Goal: Information Seeking & Learning: Learn about a topic

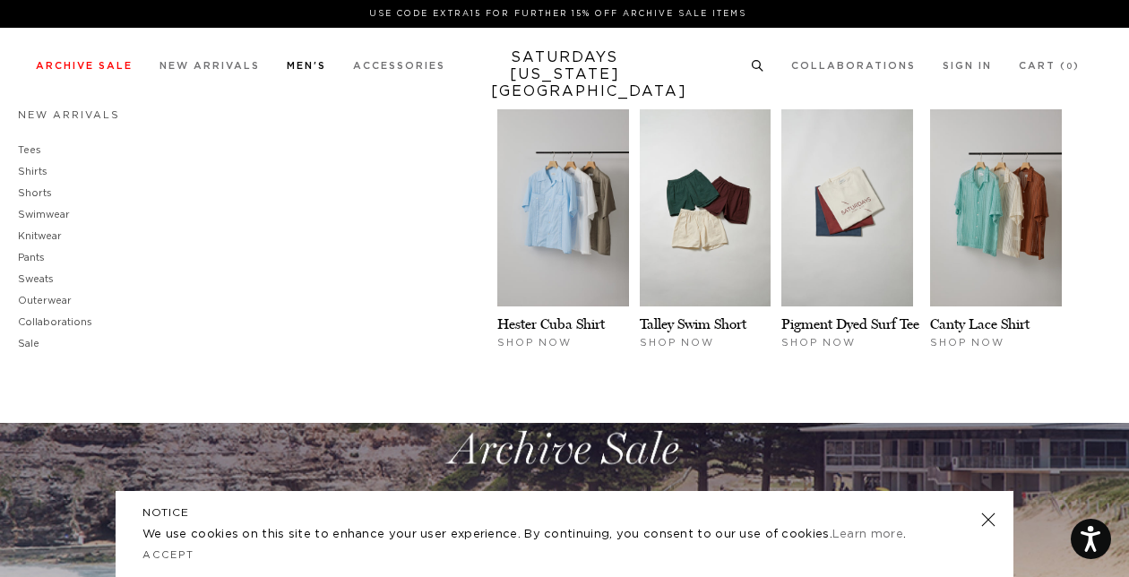
click at [310, 64] on link "Men's" at bounding box center [306, 66] width 39 height 10
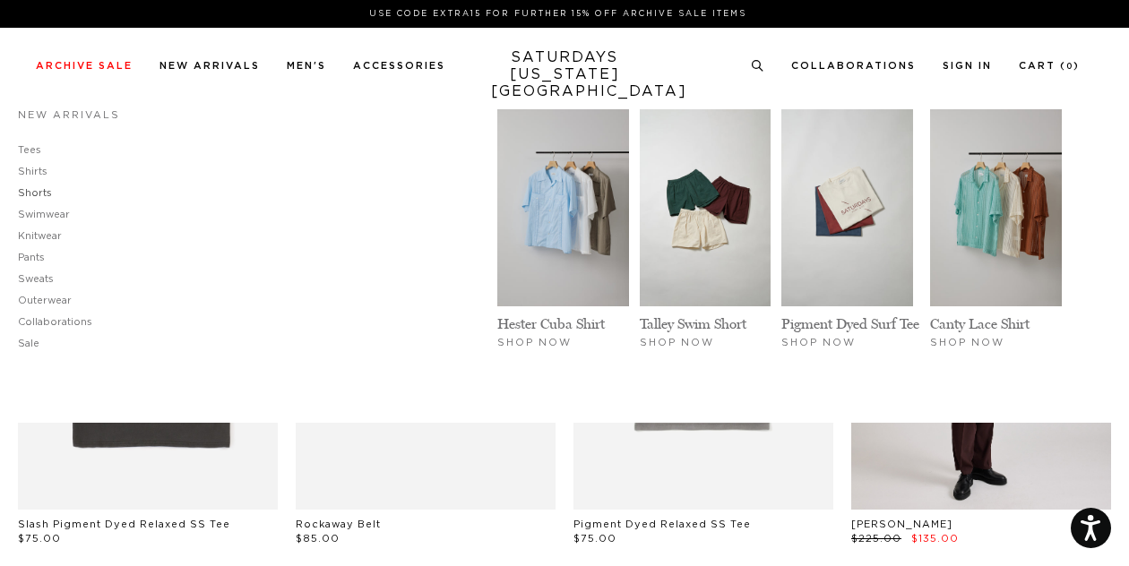
click at [45, 193] on link "Shorts" at bounding box center [35, 193] width 34 height 10
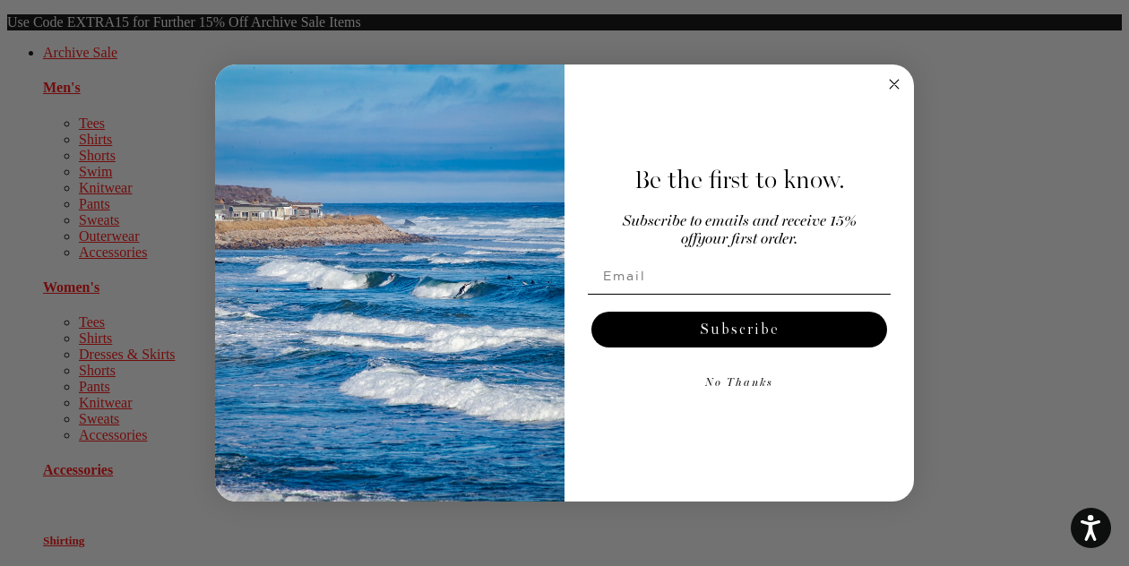
click at [895, 90] on circle "Close dialog" at bounding box center [894, 84] width 21 height 21
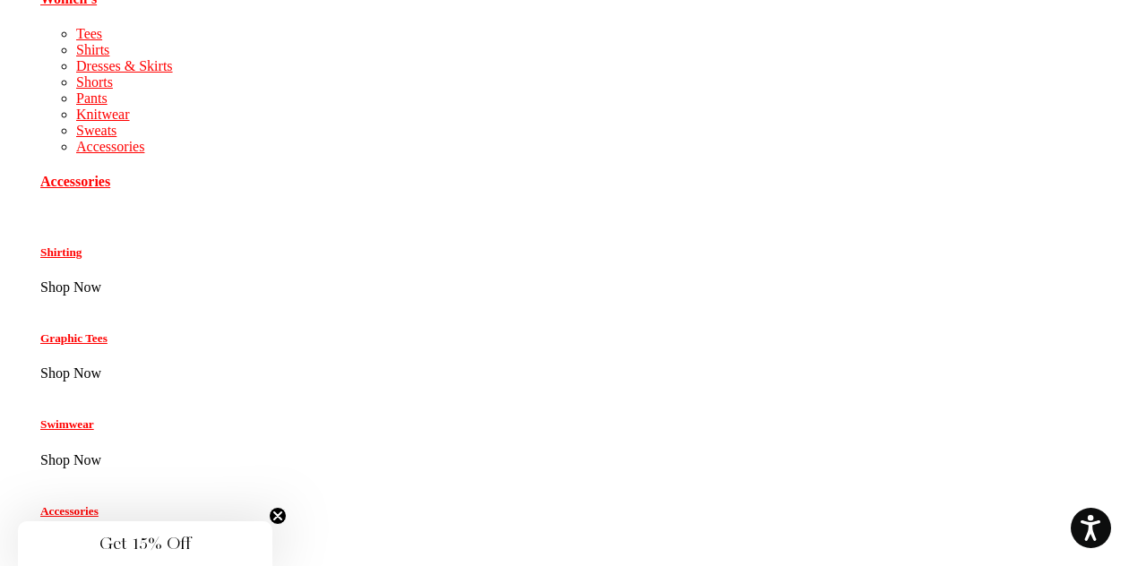
scroll to position [260, 3]
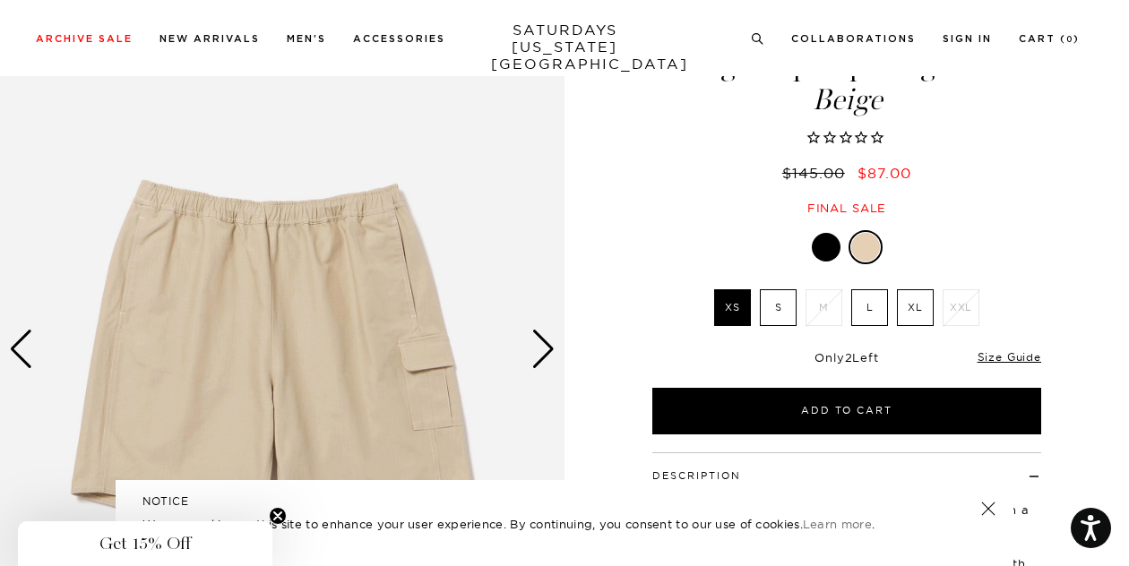
scroll to position [97, 6]
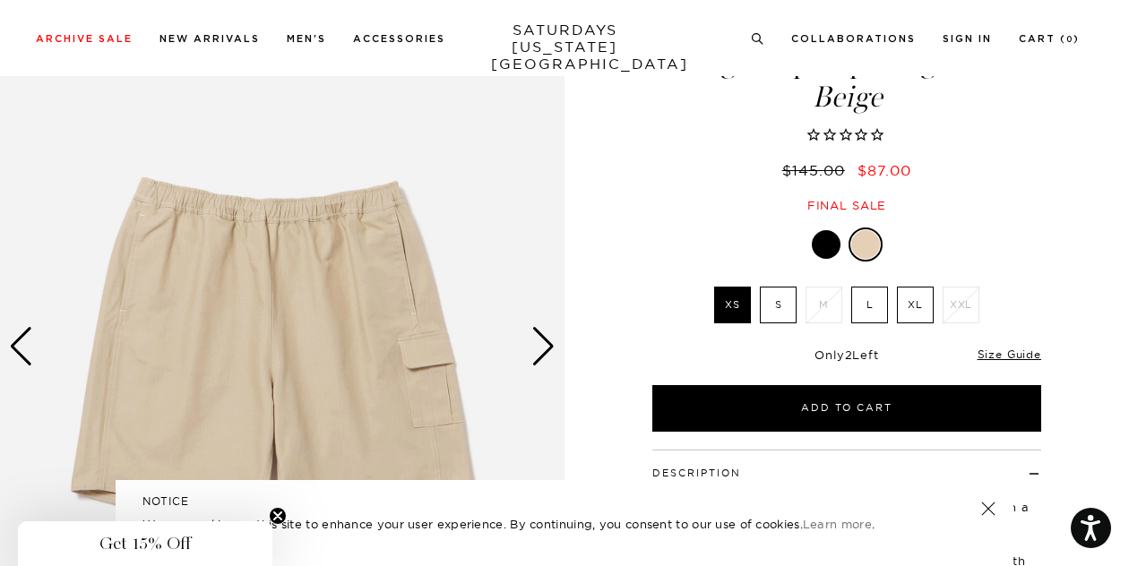
click at [820, 236] on div at bounding box center [825, 244] width 29 height 29
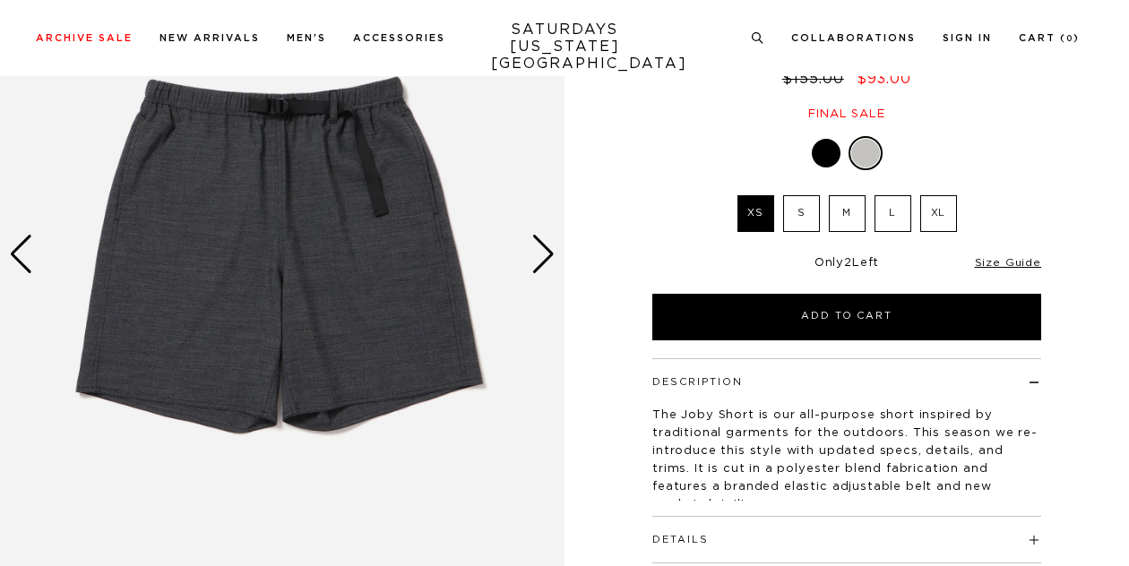
scroll to position [189, 0]
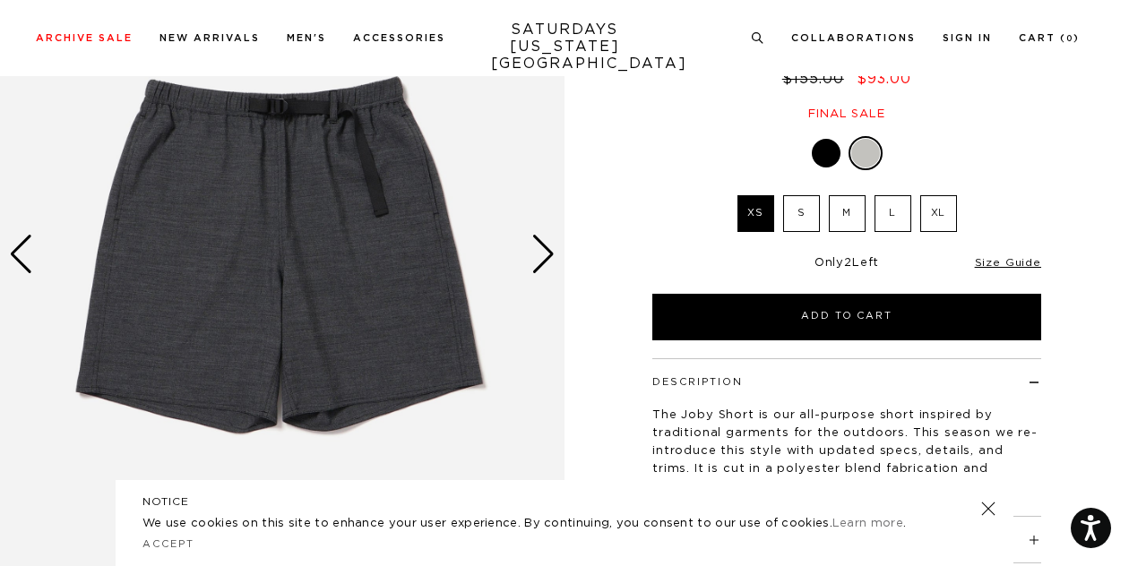
click at [863, 163] on div at bounding box center [865, 153] width 29 height 29
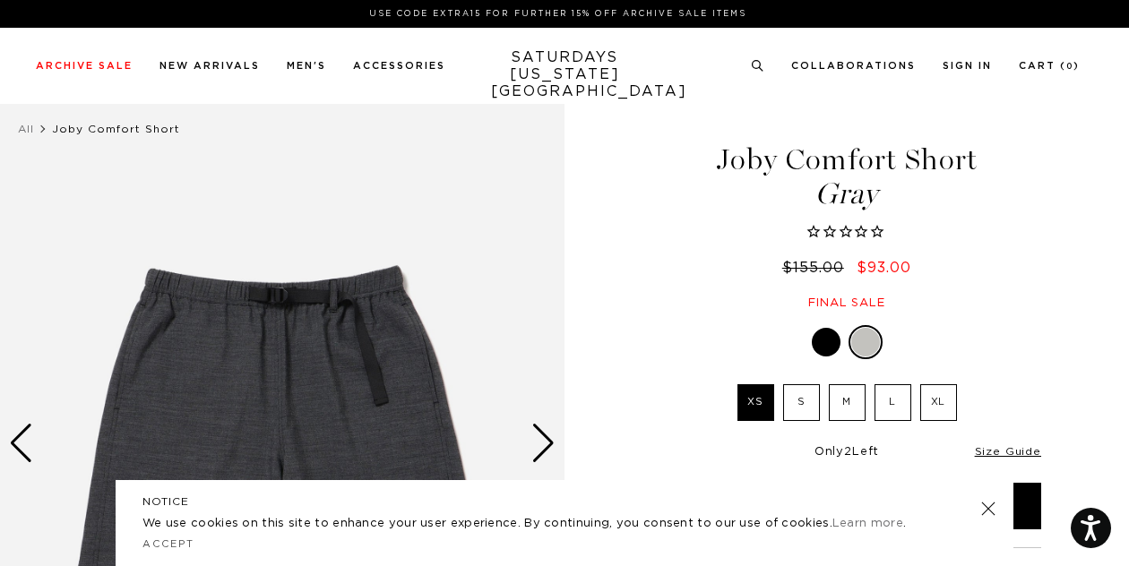
click at [860, 413] on label "M" at bounding box center [846, 402] width 37 height 37
click at [0, 0] on input "M" at bounding box center [0, 0] width 0 height 0
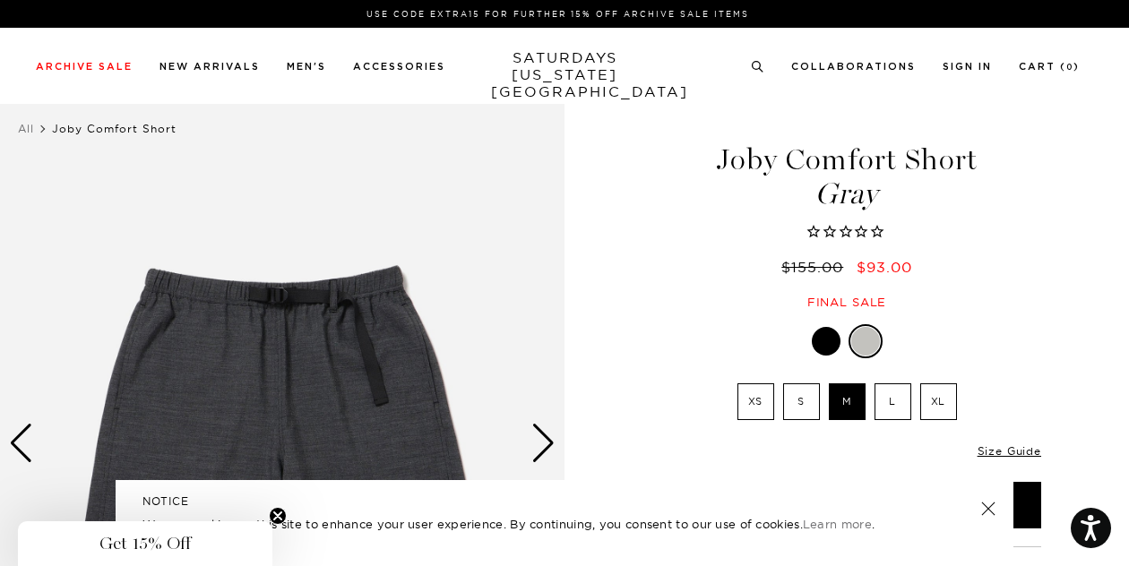
click at [988, 511] on link at bounding box center [987, 508] width 25 height 25
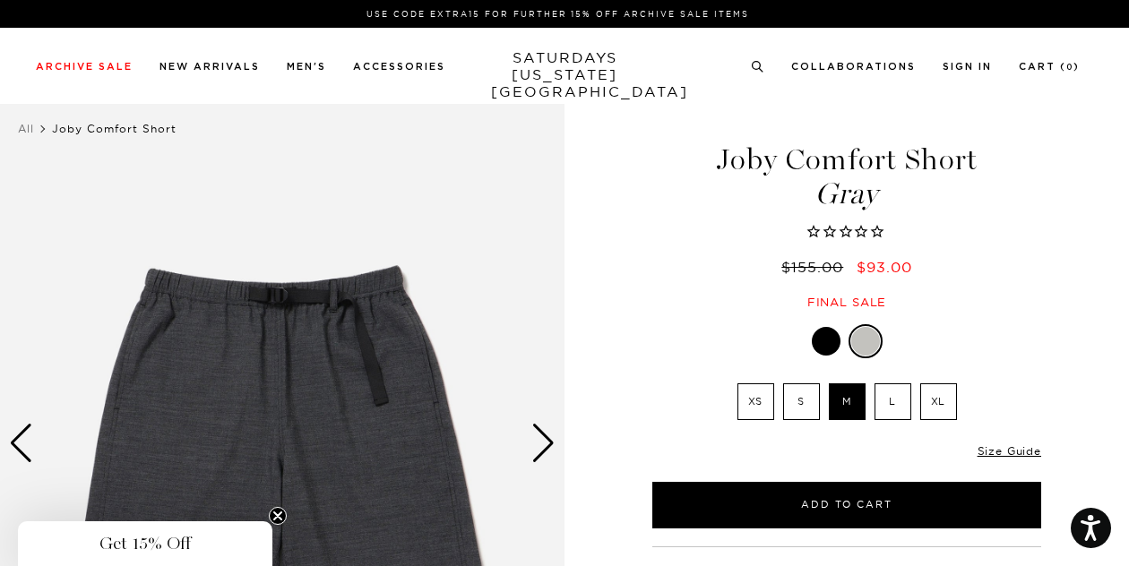
click at [865, 335] on div at bounding box center [865, 341] width 29 height 29
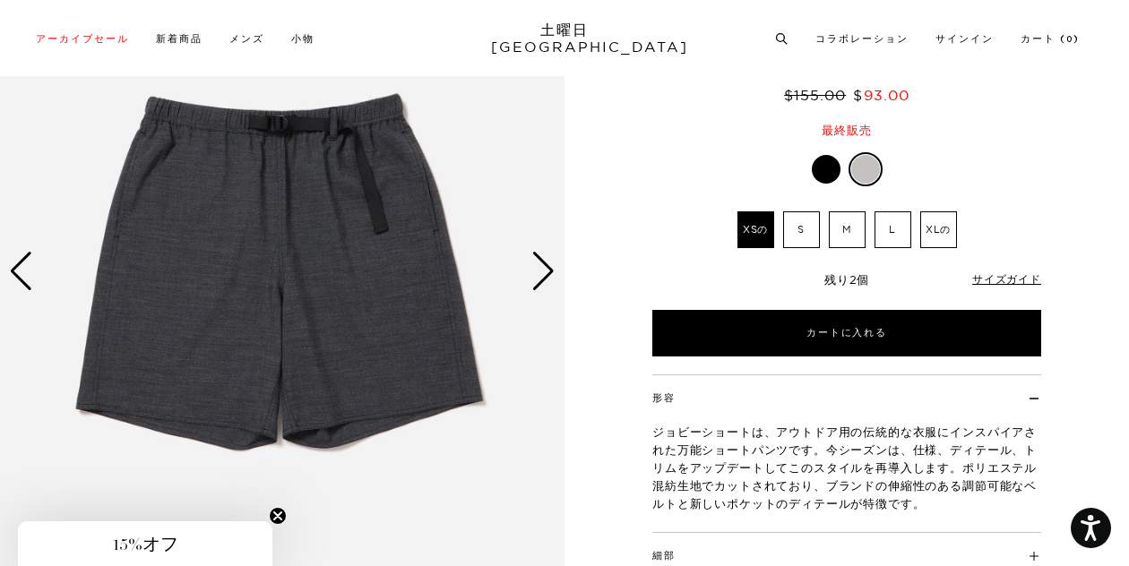
scroll to position [173, 0]
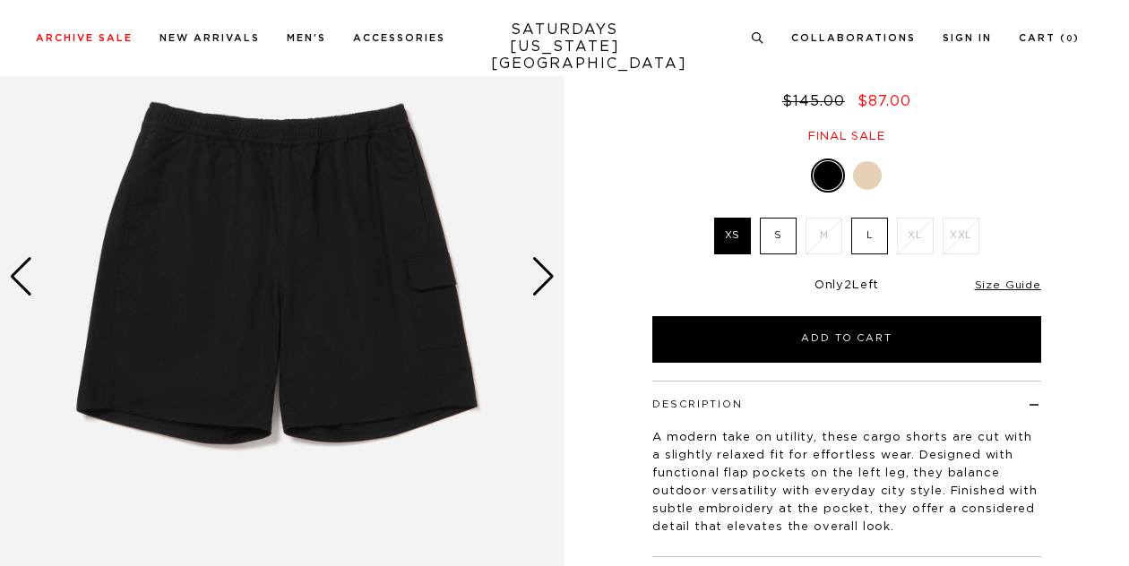
scroll to position [104, 0]
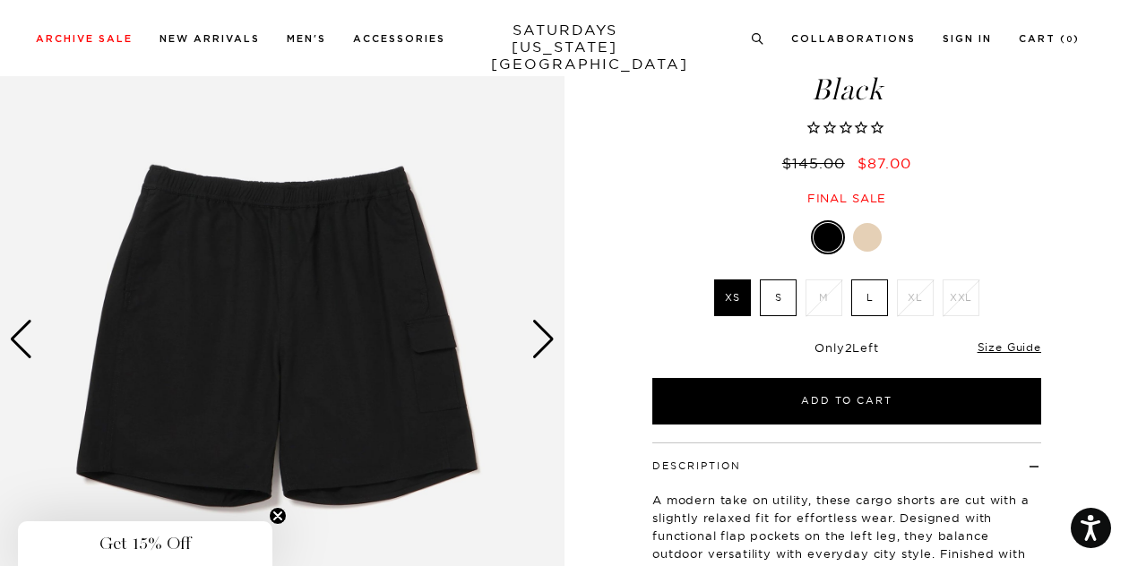
click at [560, 342] on img at bounding box center [282, 340] width 564 height 706
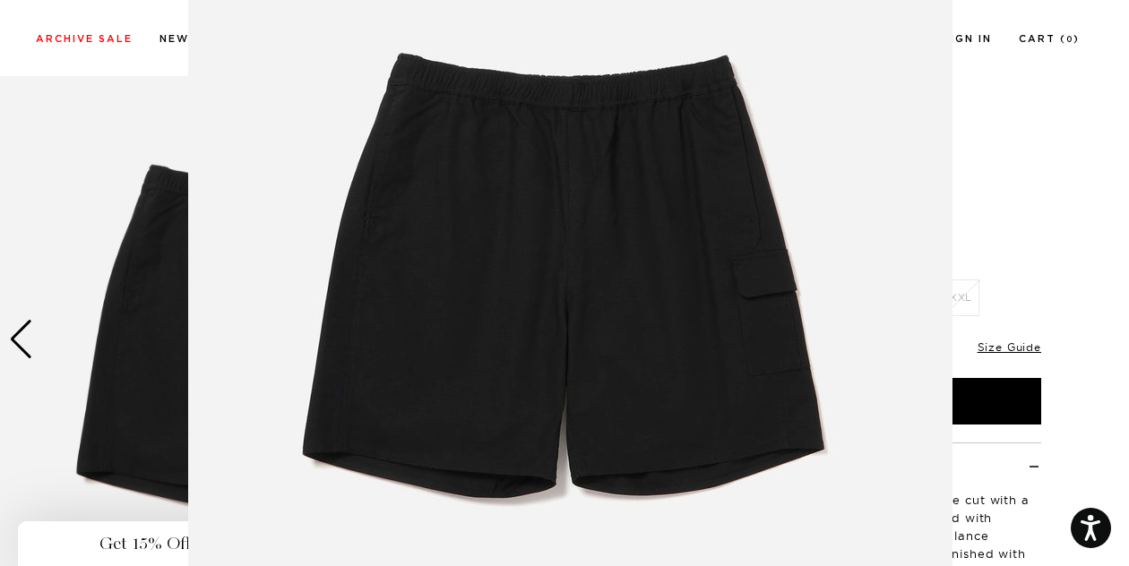
scroll to position [177, 0]
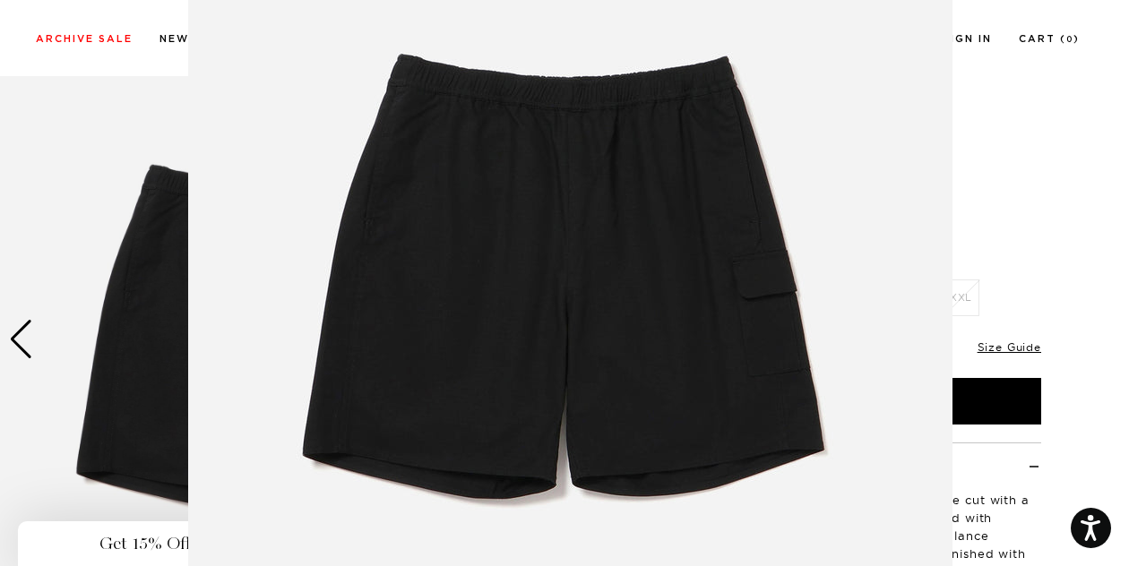
click at [966, 279] on figure at bounding box center [564, 283] width 1129 height 566
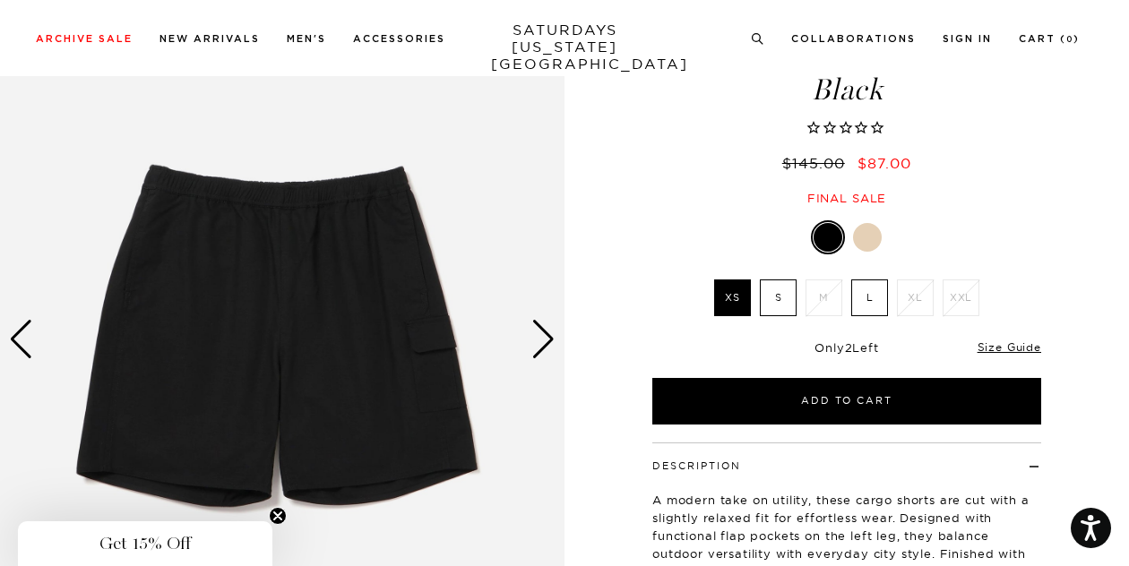
scroll to position [0, 0]
click at [1059, 228] on div "Black XS S M L XL XXL XS S M L XL" at bounding box center [846, 322] width 448 height 204
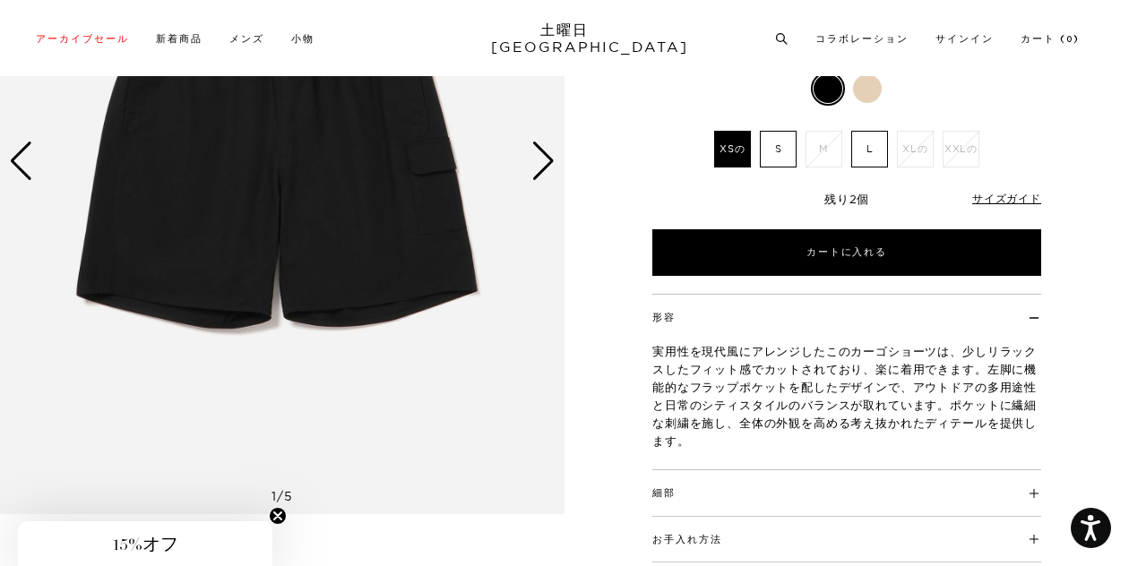
scroll to position [356, 0]
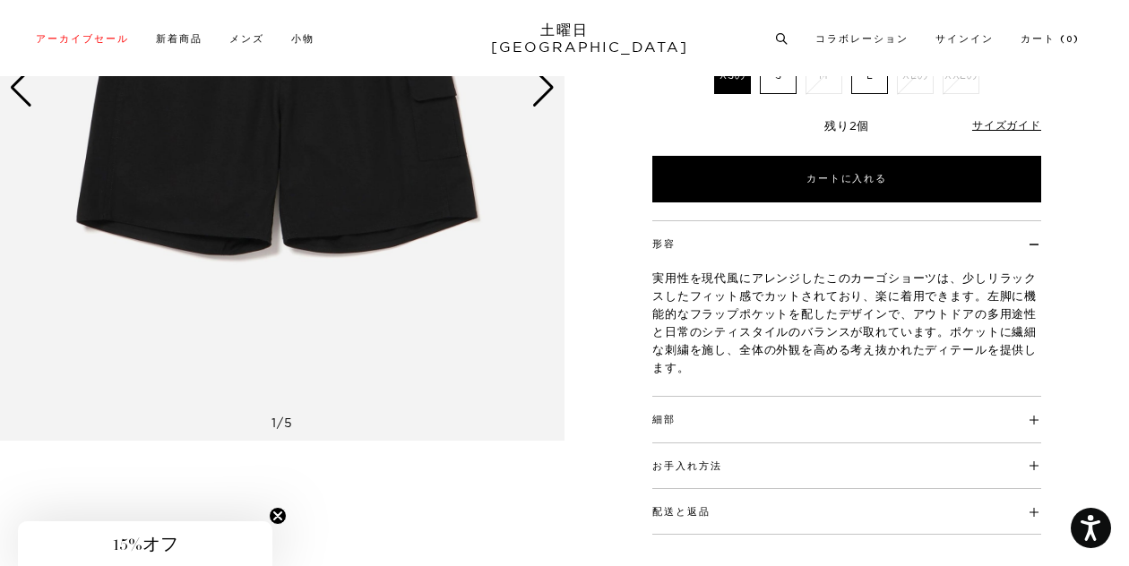
click at [710, 403] on h4 "細部" at bounding box center [846, 412] width 389 height 30
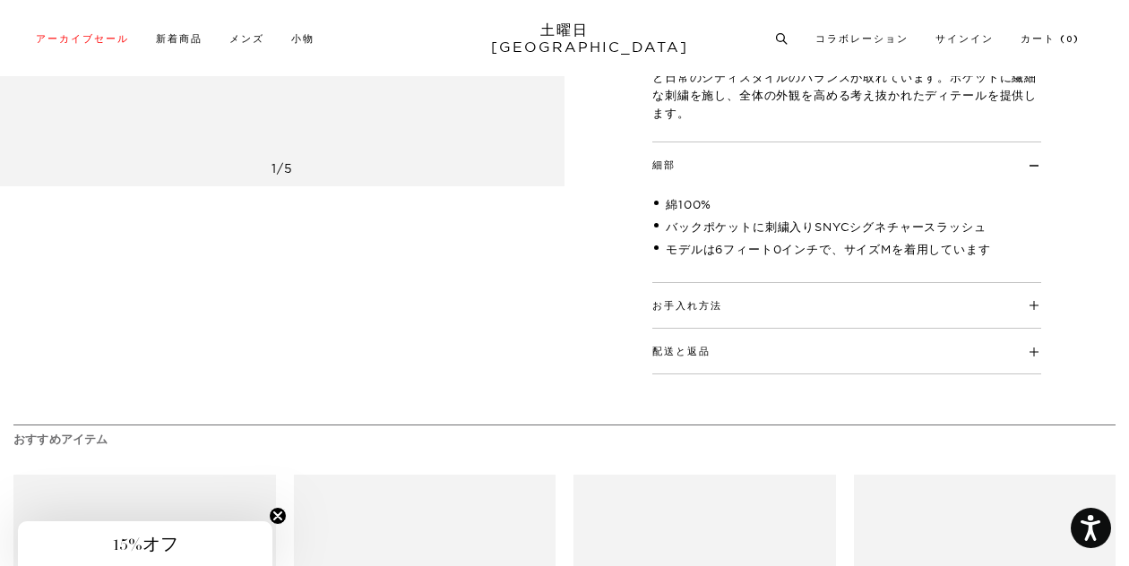
scroll to position [609, 0]
click at [796, 296] on h4 "お手入れ方法" at bounding box center [846, 299] width 389 height 30
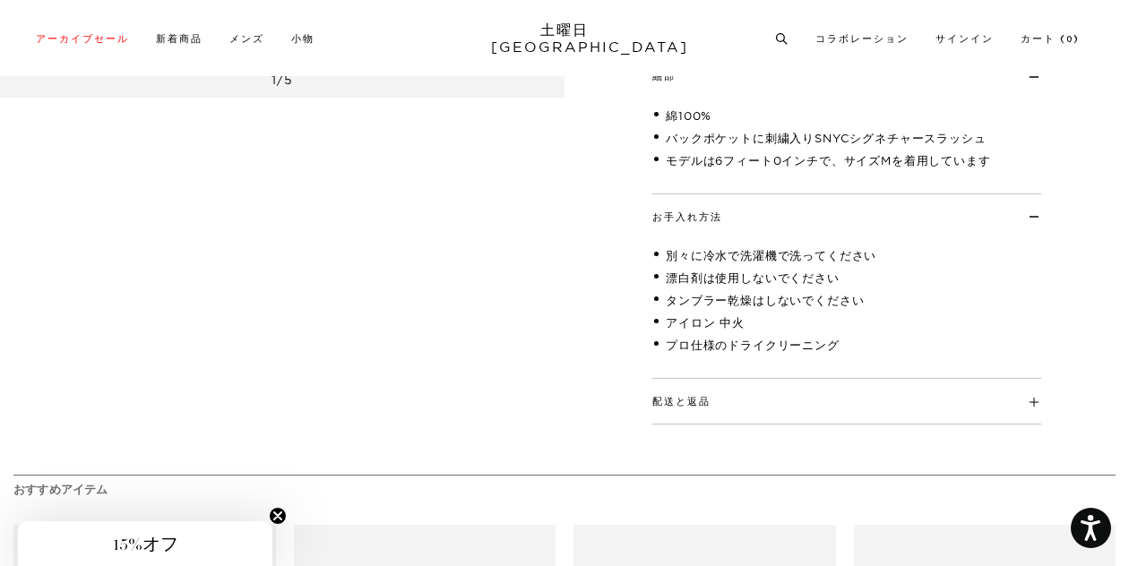
scroll to position [700, 0]
click at [758, 420] on div "配送と返品 150 ドル以上のご注文で隣接する 48 州への送料無料、配達後 14 日以内であればすべての定価商品の返品が可能です。海外からの注文およびセール…" at bounding box center [846, 401] width 389 height 46
click at [775, 406] on h4 "配送と返品" at bounding box center [846, 393] width 389 height 30
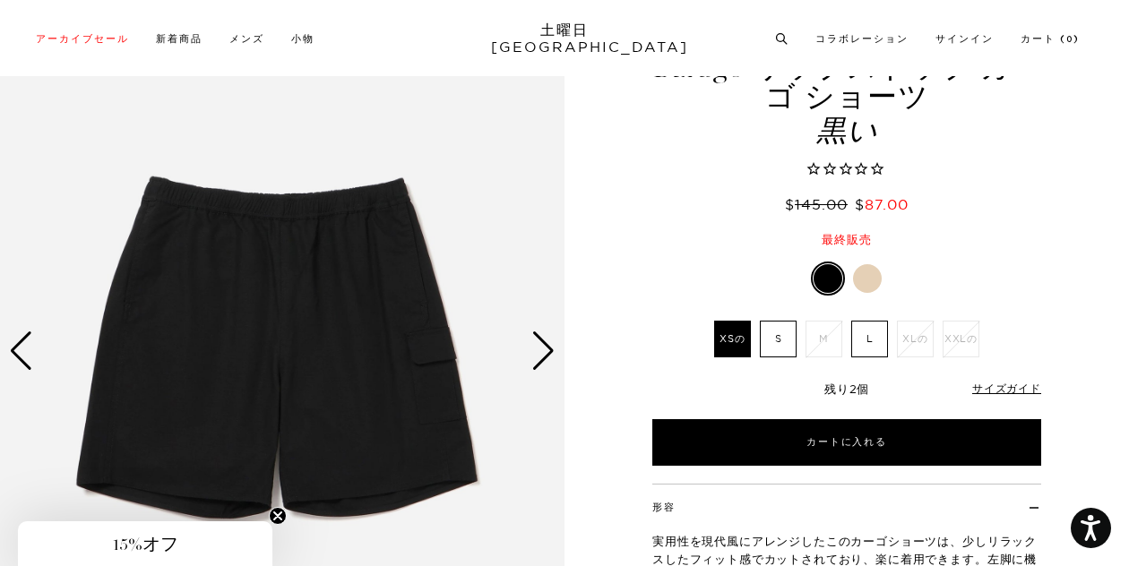
scroll to position [91, 0]
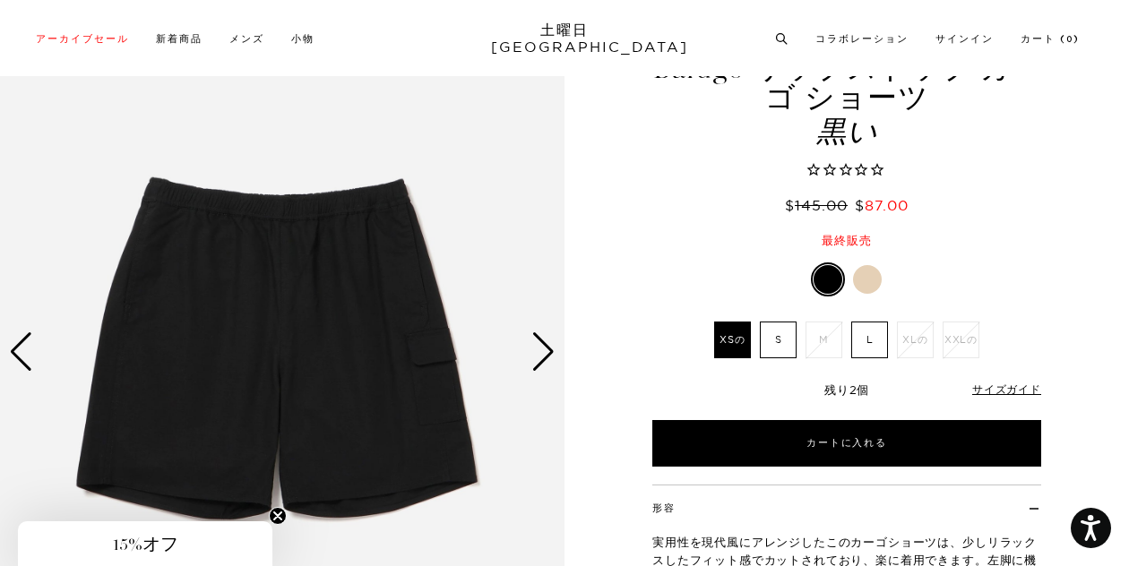
click at [554, 351] on div "次のスライド" at bounding box center [543, 351] width 24 height 39
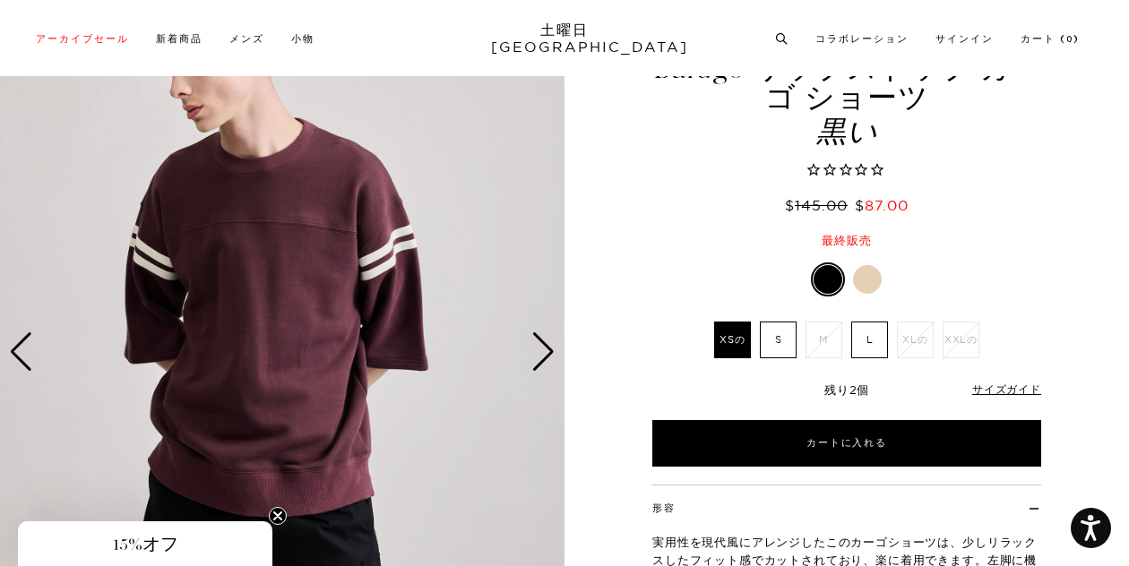
click at [554, 351] on div "次のスライド" at bounding box center [543, 351] width 24 height 39
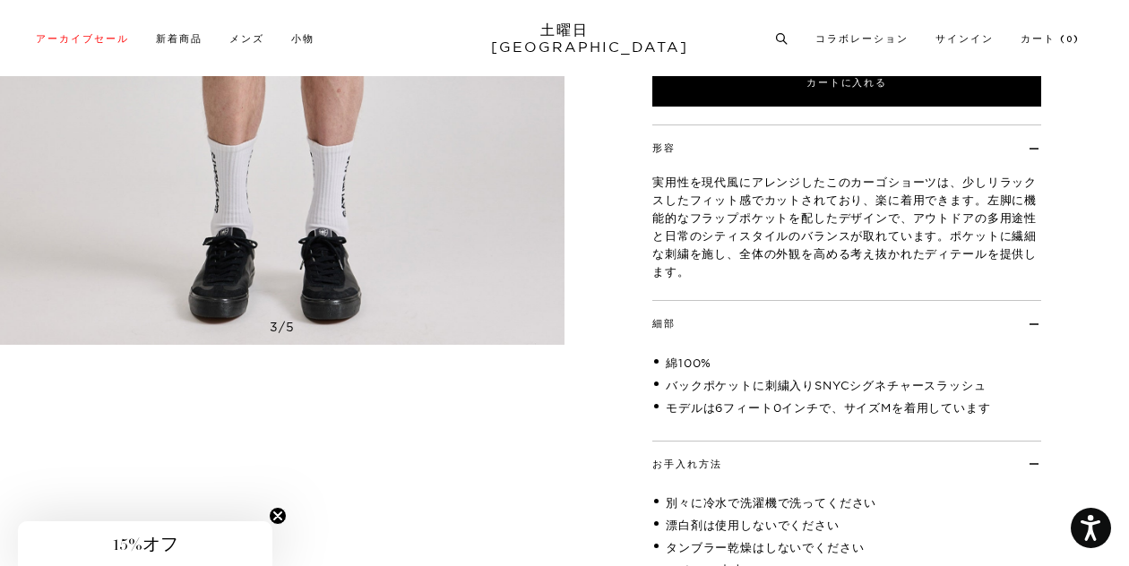
scroll to position [0, 0]
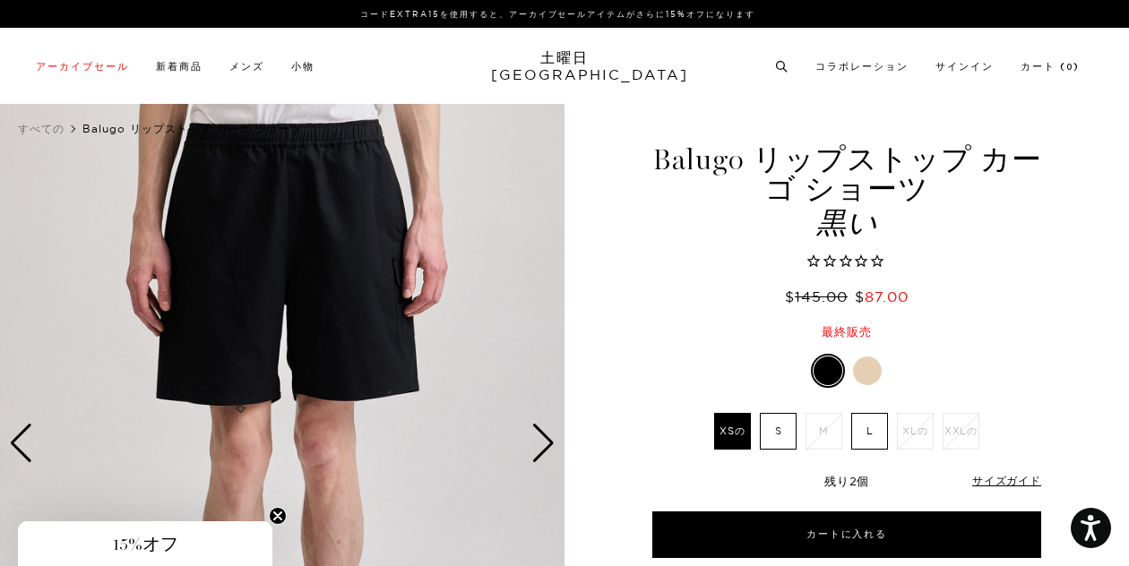
click at [542, 434] on div "次のスライド" at bounding box center [543, 443] width 24 height 39
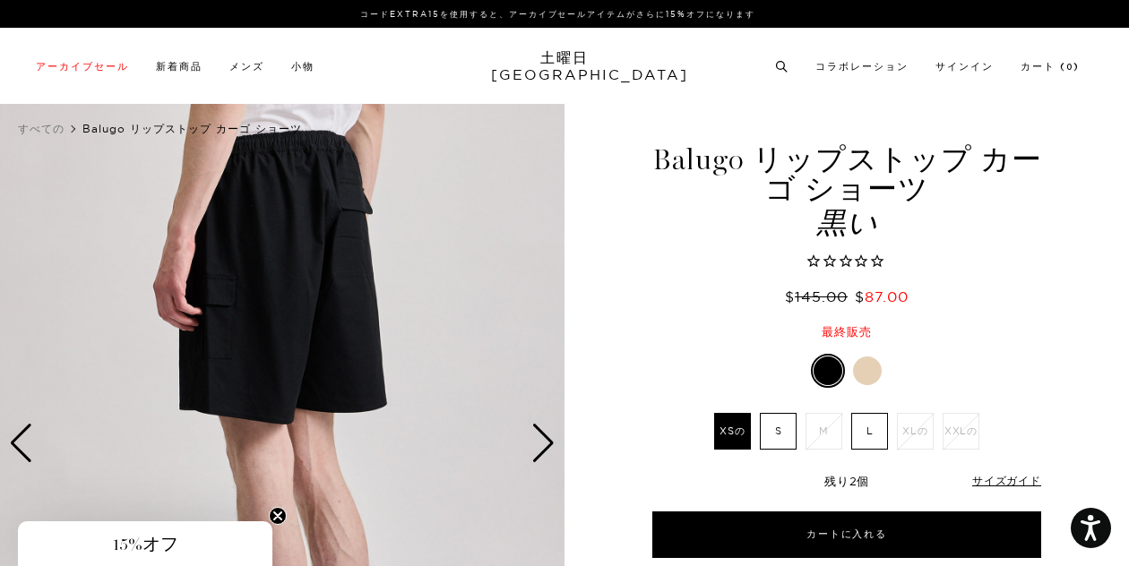
click at [542, 434] on div "次のスライド" at bounding box center [543, 443] width 24 height 39
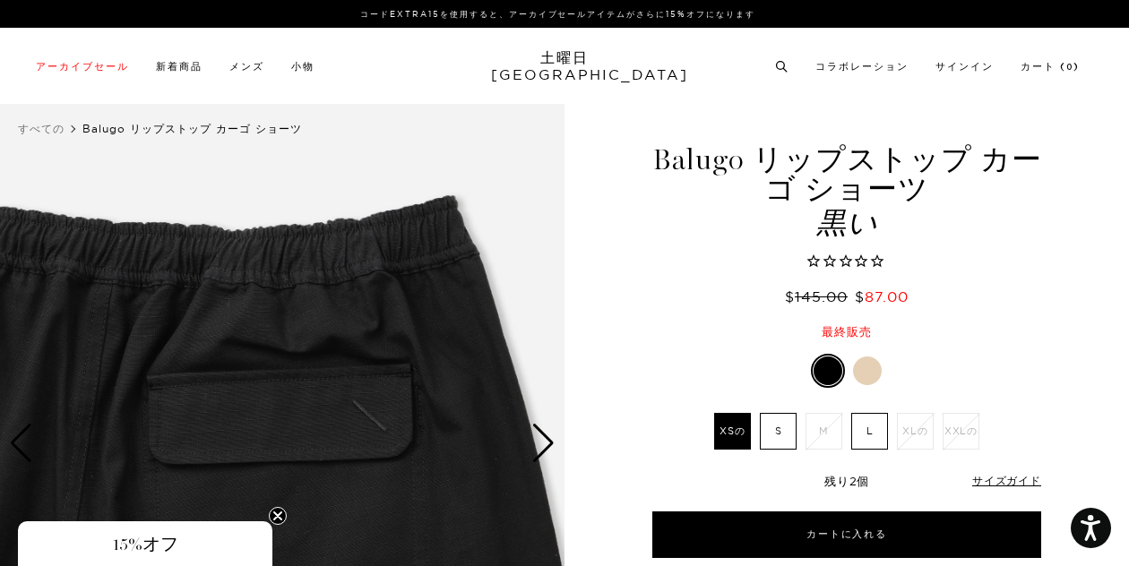
click at [542, 434] on div "次のスライド" at bounding box center [543, 443] width 24 height 39
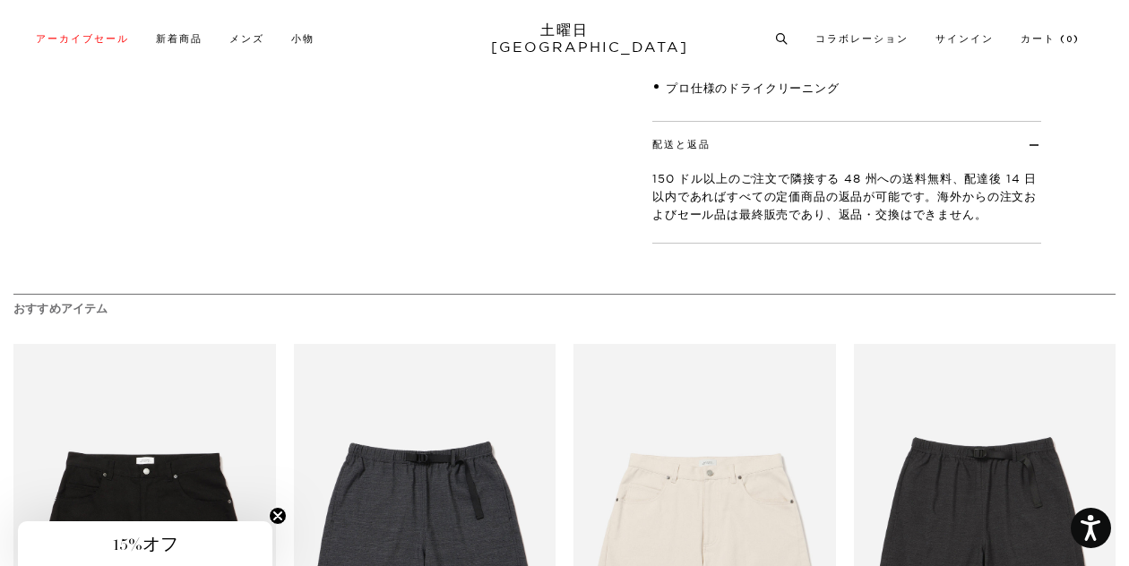
scroll to position [957, 0]
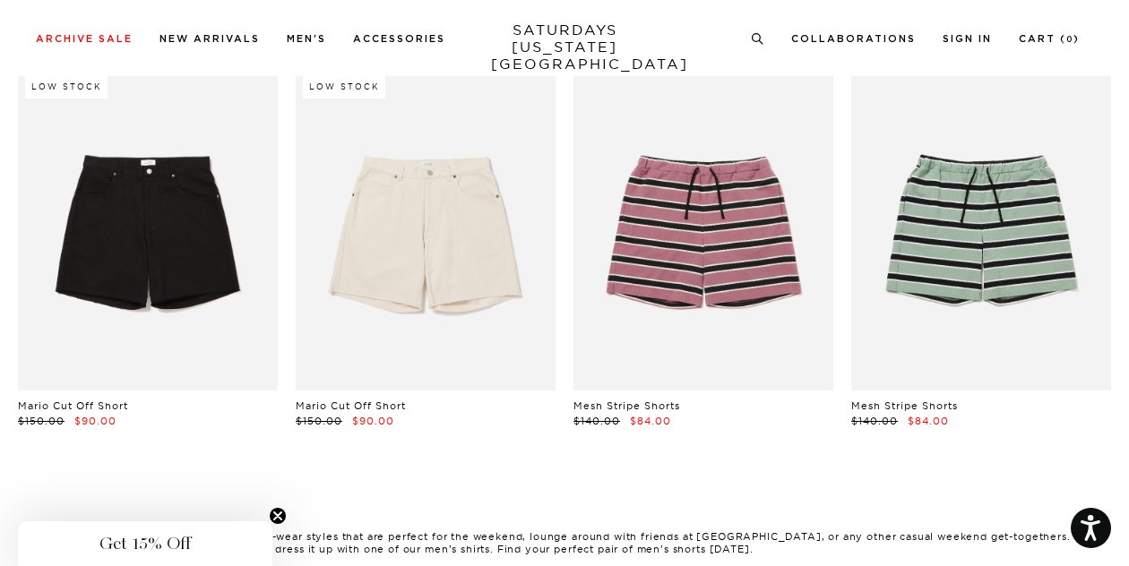
scroll to position [525, 0]
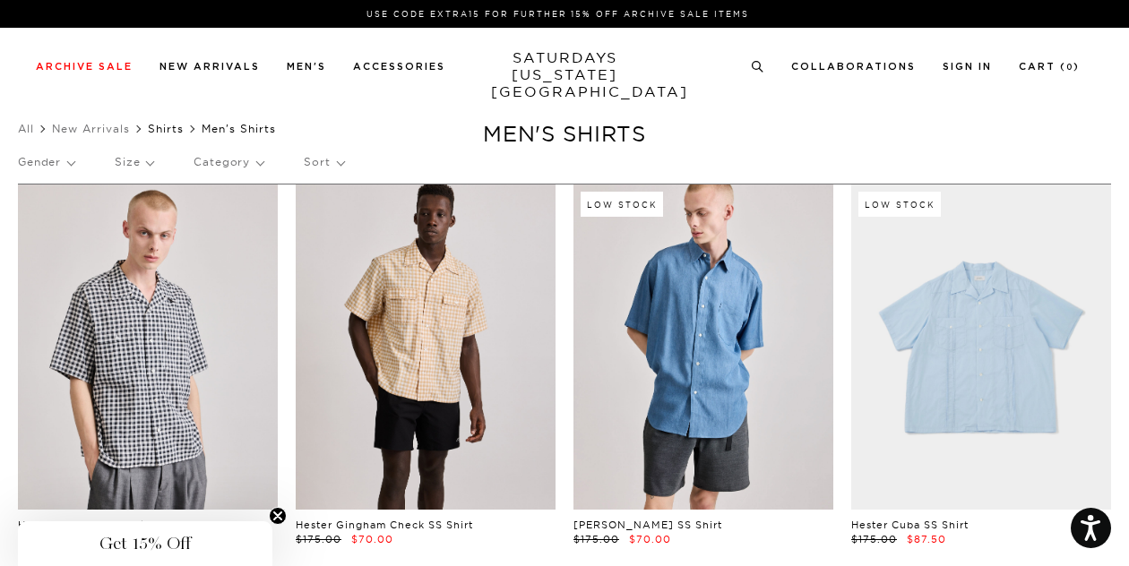
click at [166, 130] on link "Shirts" at bounding box center [166, 128] width 36 height 13
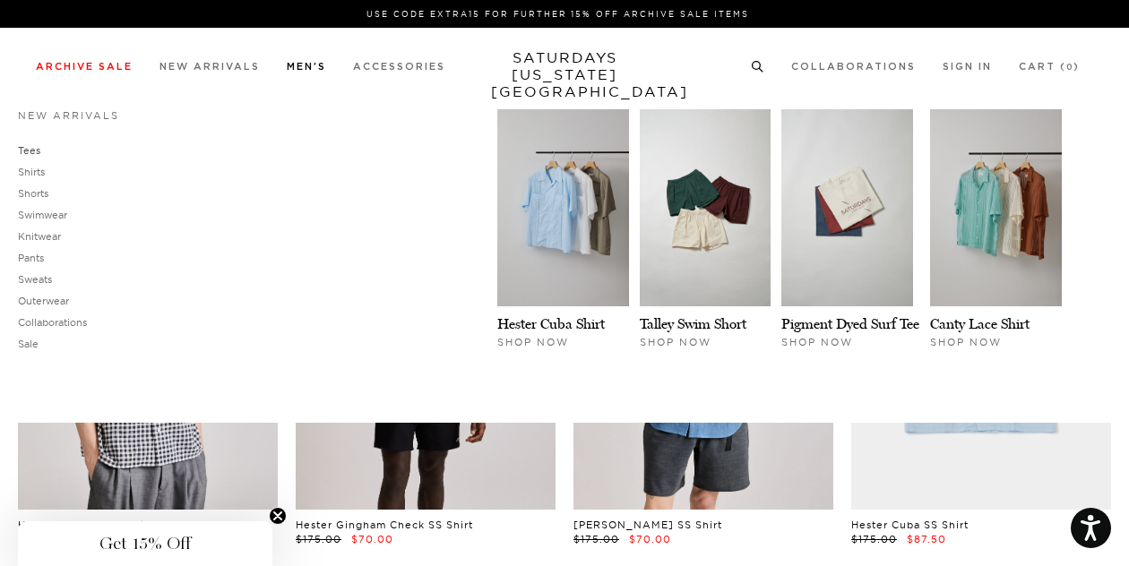
click at [30, 155] on link "Tees" at bounding box center [29, 150] width 22 height 13
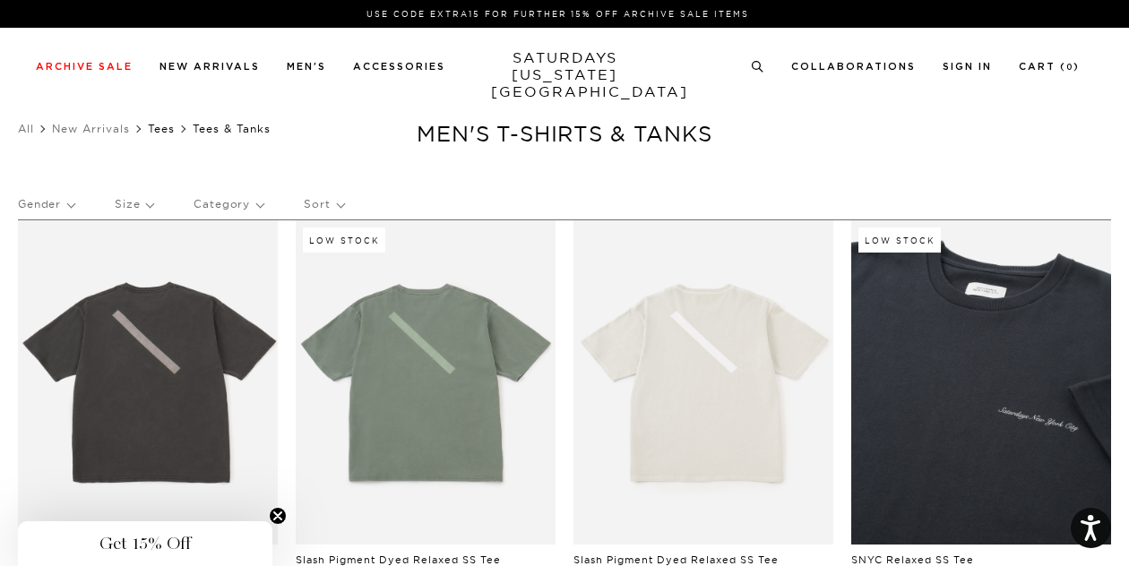
click at [161, 128] on link "Tees" at bounding box center [161, 128] width 27 height 13
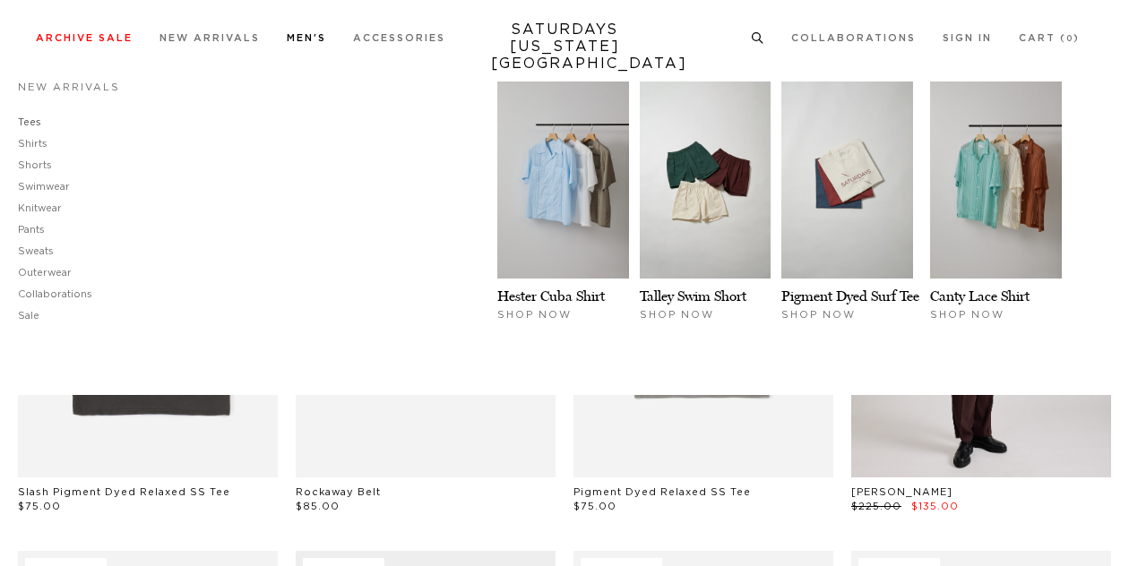
scroll to position [32, 0]
click at [24, 139] on link "Shirts" at bounding box center [33, 144] width 30 height 10
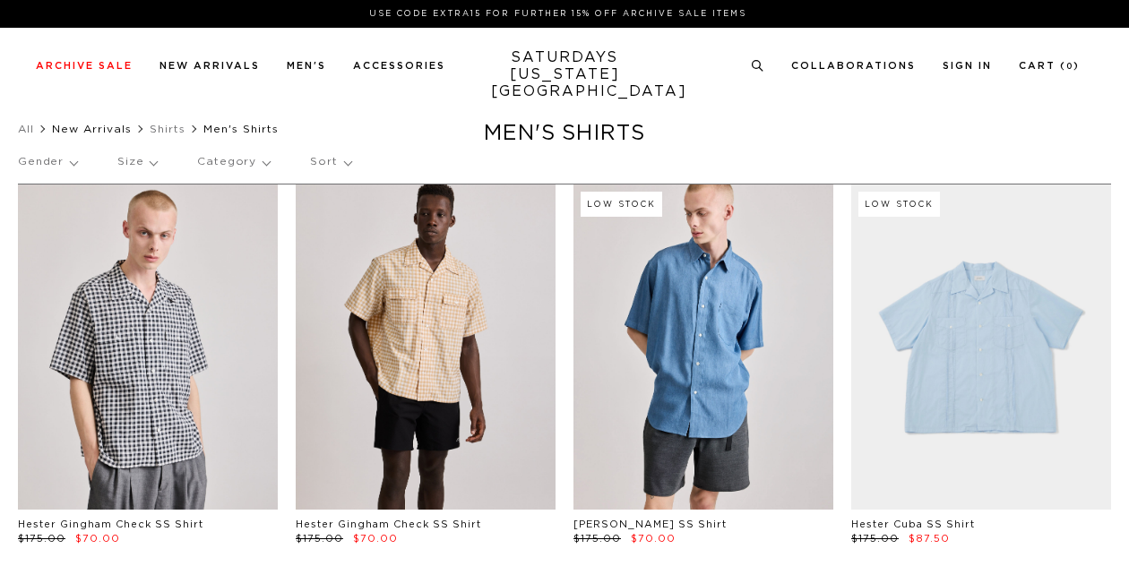
click at [103, 128] on link "New Arrivals" at bounding box center [92, 129] width 80 height 11
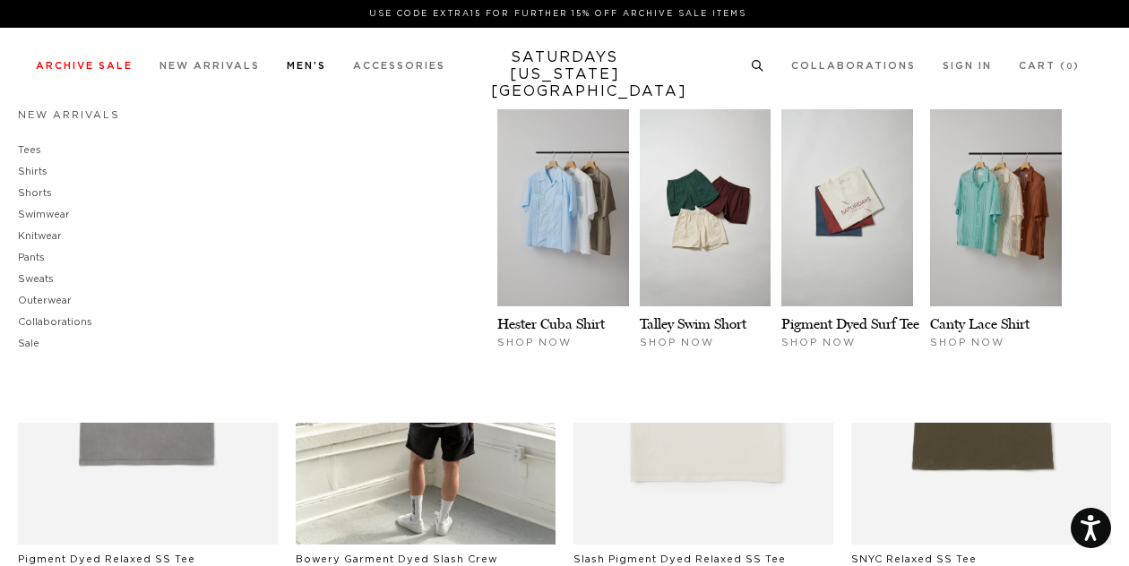
click at [296, 68] on link "Men's" at bounding box center [306, 66] width 39 height 10
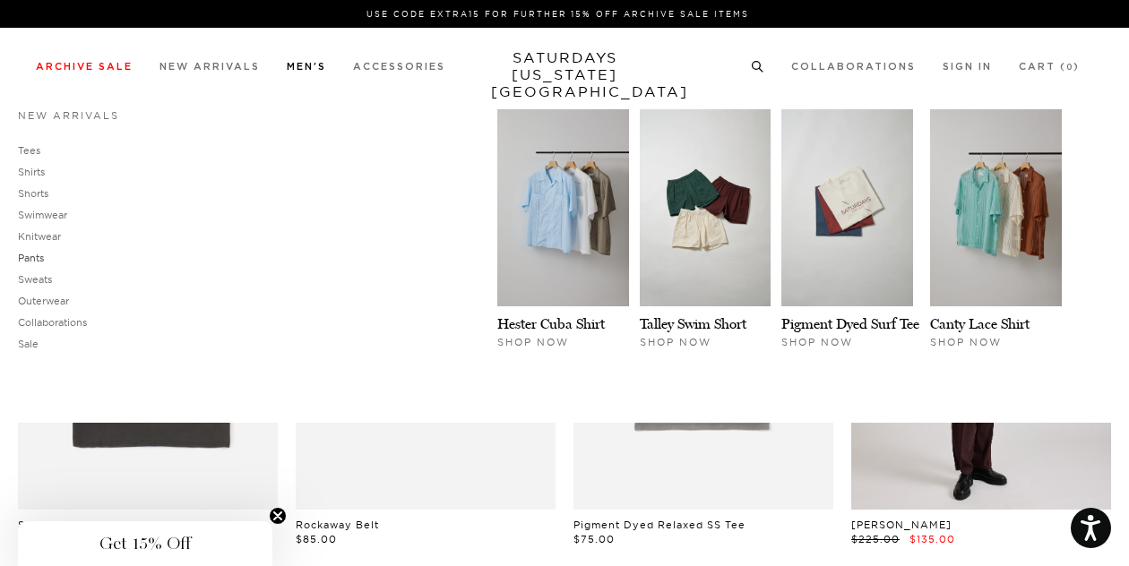
click at [31, 262] on link "Pants" at bounding box center [31, 258] width 26 height 13
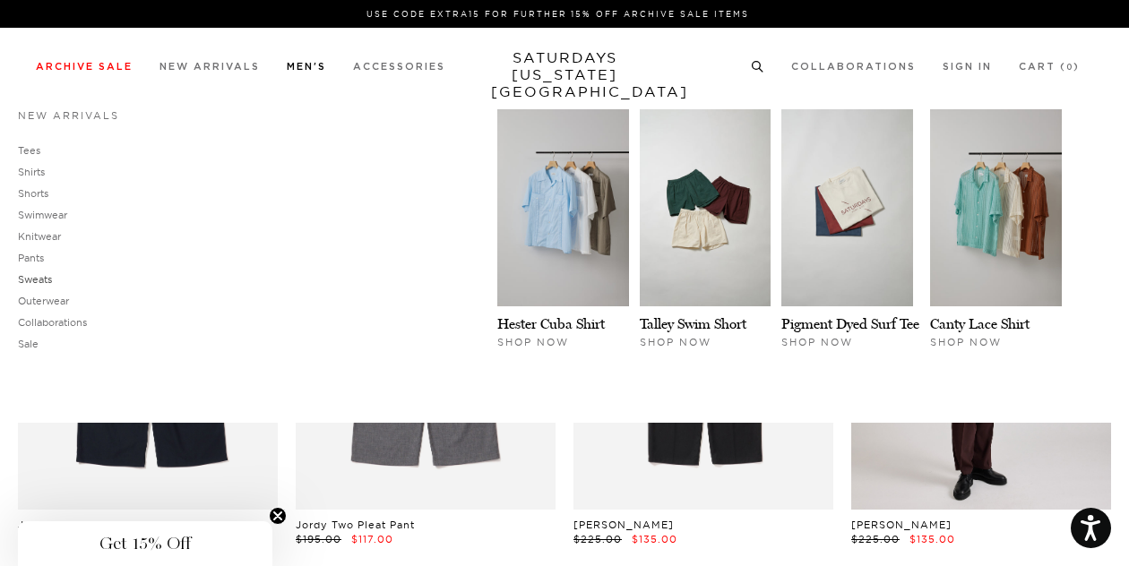
click at [31, 278] on link "Sweats" at bounding box center [35, 279] width 34 height 13
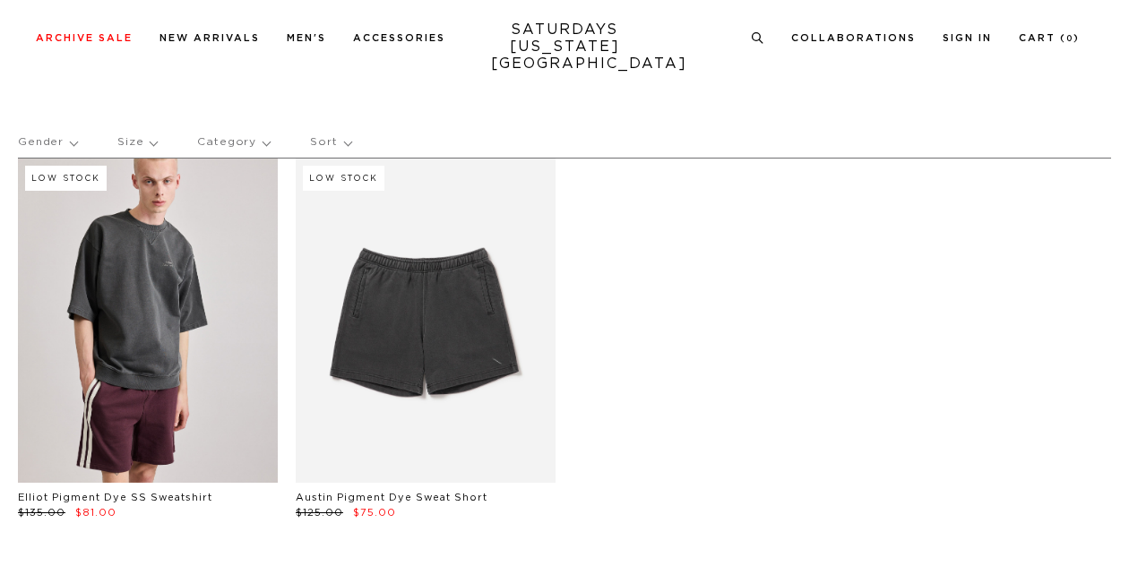
scroll to position [106, 0]
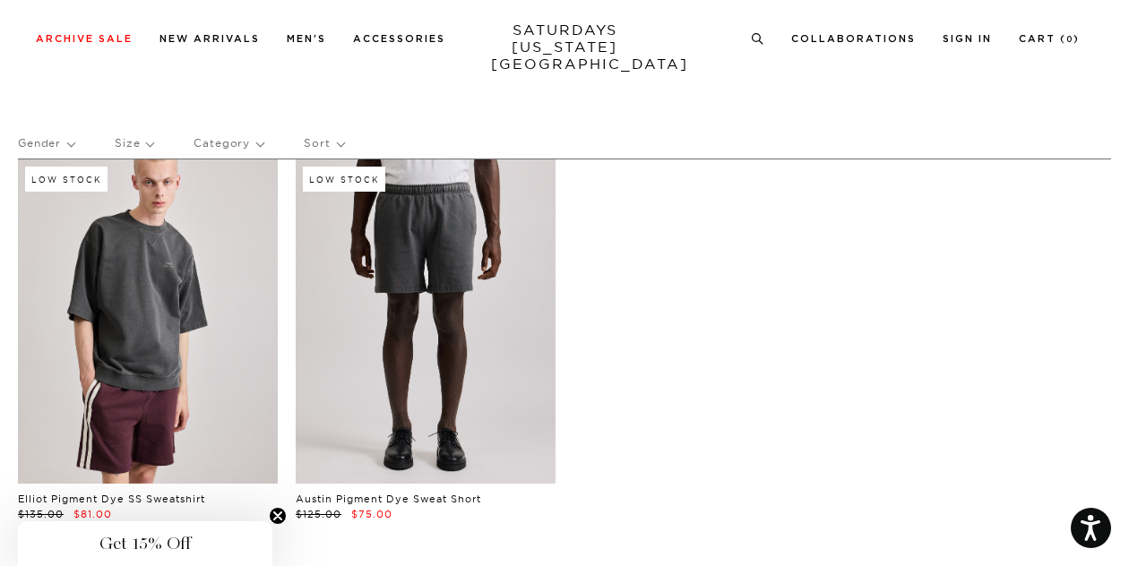
click at [420, 297] on link at bounding box center [426, 321] width 260 height 325
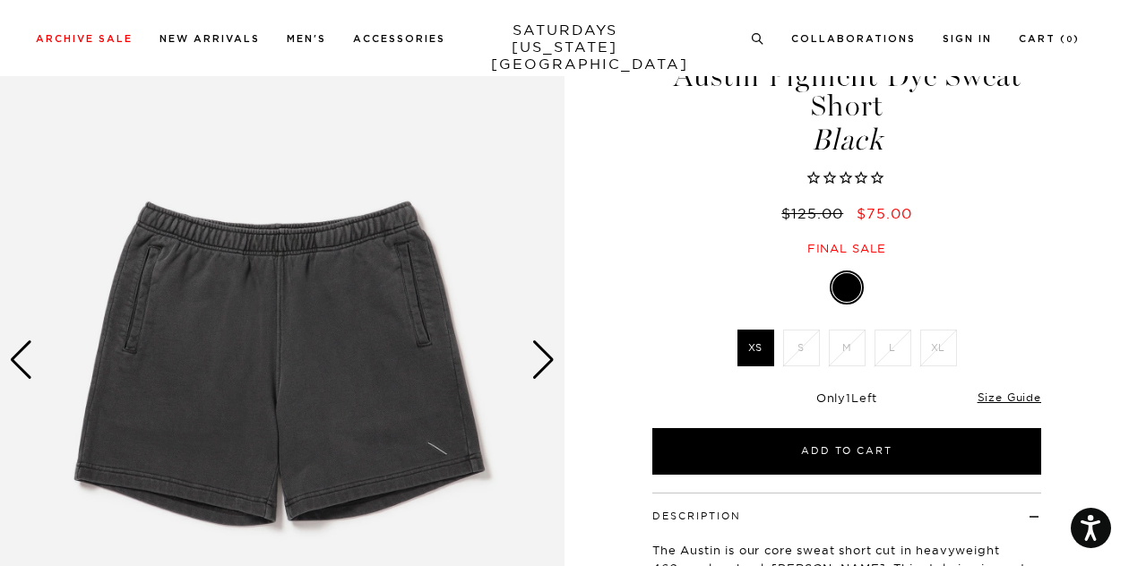
click at [535, 382] on img at bounding box center [282, 360] width 564 height 706
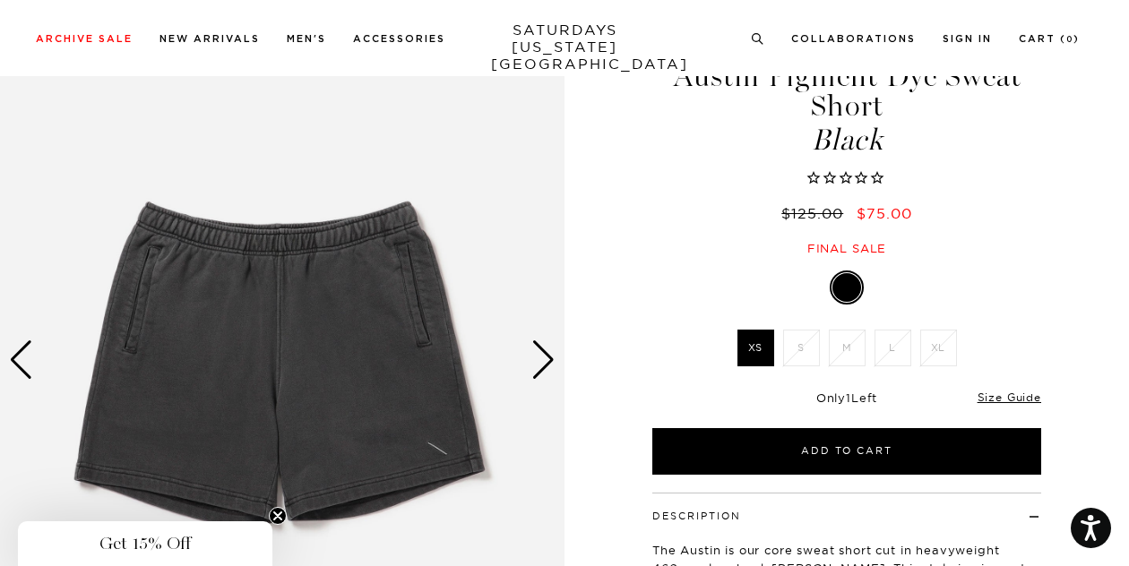
scroll to position [170, 0]
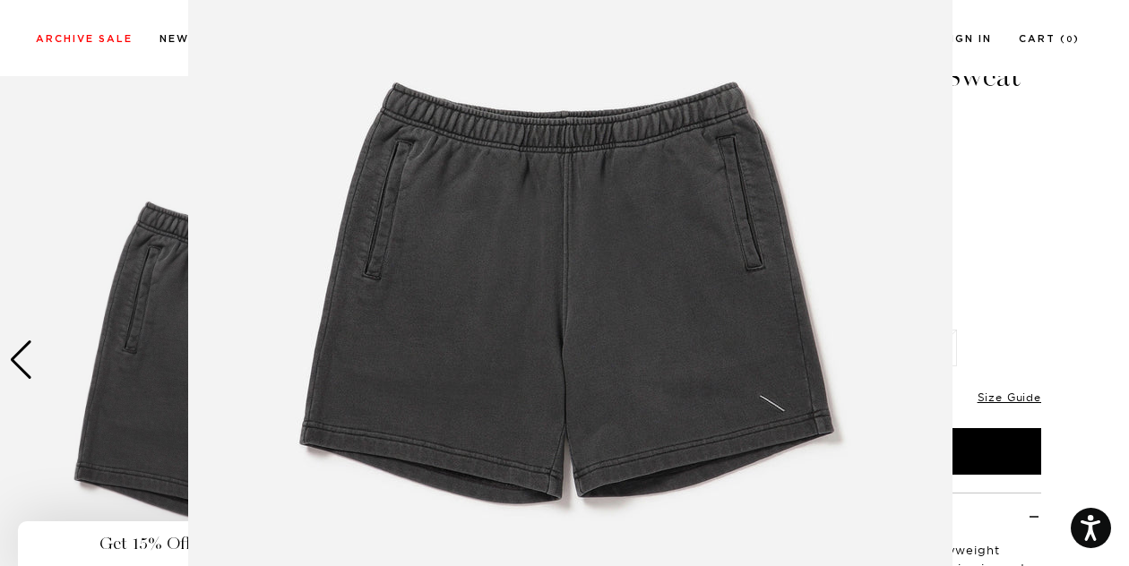
click at [537, 370] on img at bounding box center [570, 288] width 764 height 917
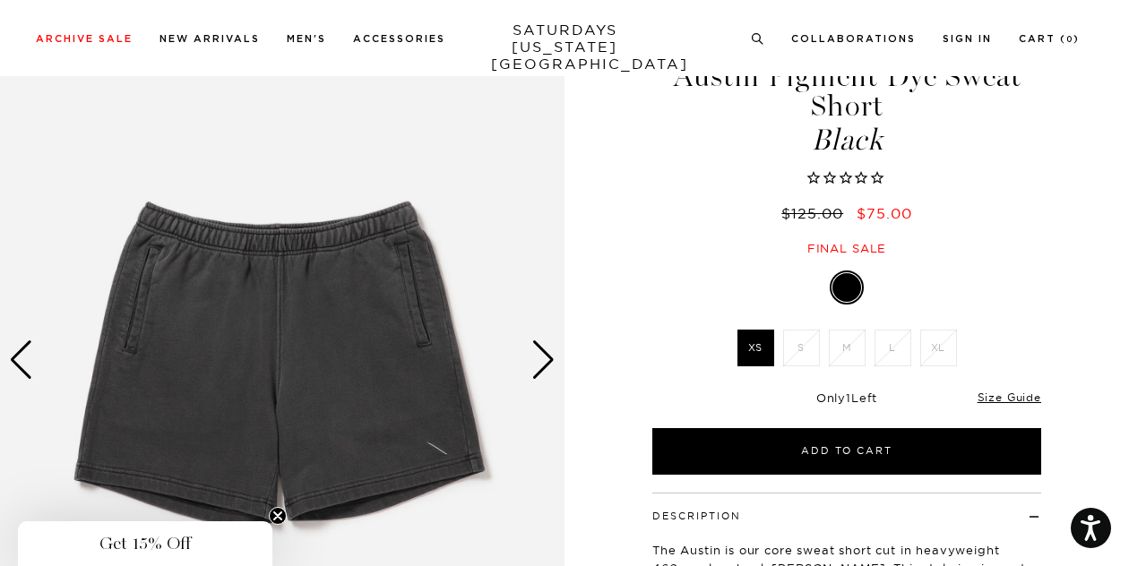
click at [553, 354] on div "Next slide" at bounding box center [543, 359] width 24 height 39
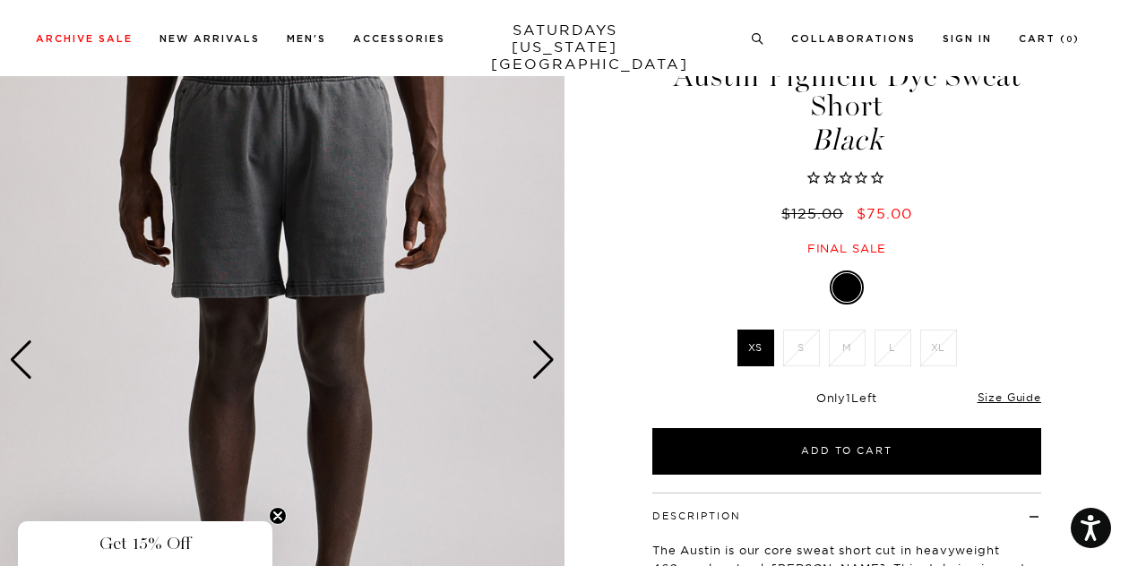
click at [553, 354] on div "Next slide" at bounding box center [543, 359] width 24 height 39
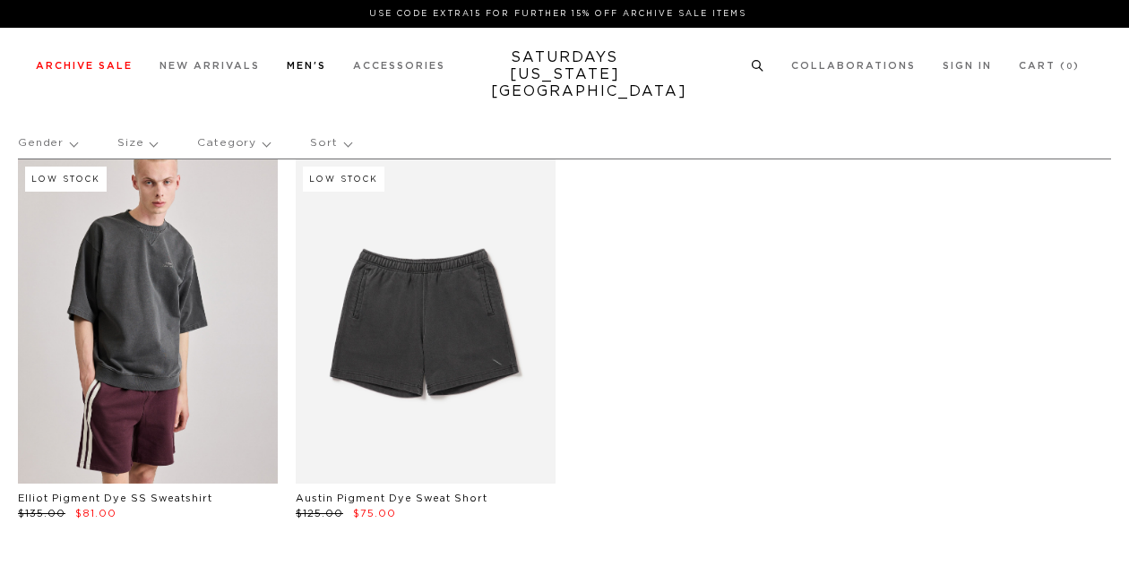
click at [318, 71] on link "Men's" at bounding box center [306, 66] width 39 height 10
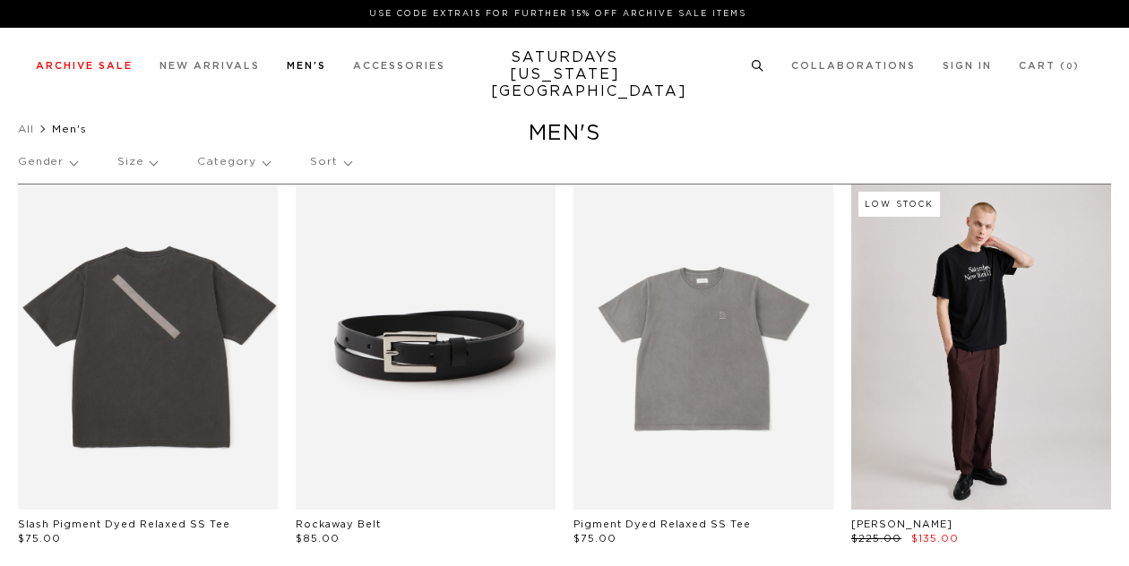
click at [69, 322] on link "Collaborations" at bounding box center [55, 322] width 74 height 10
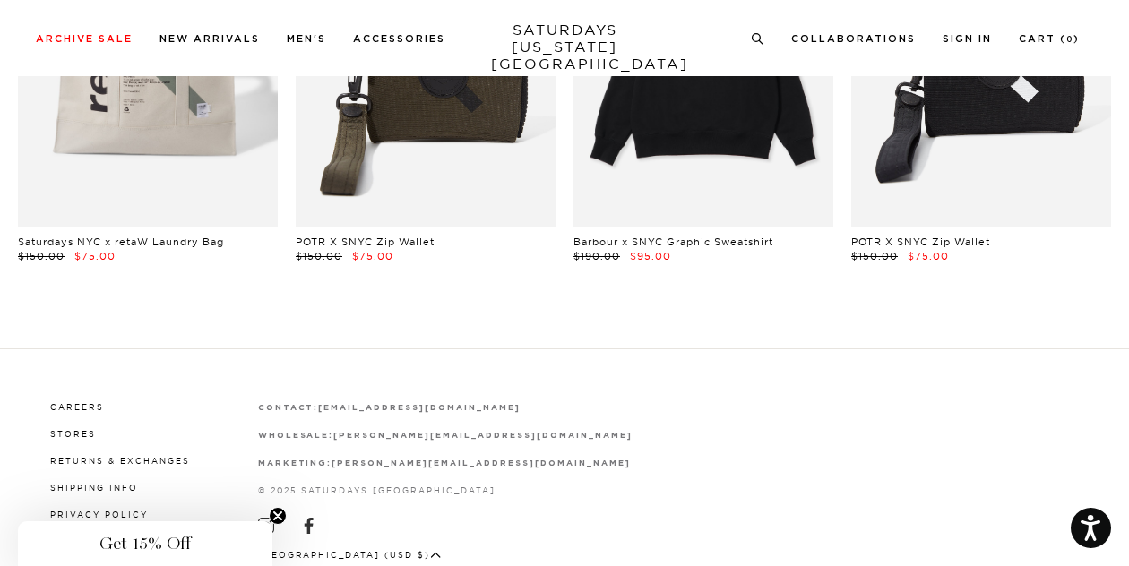
scroll to position [76, 0]
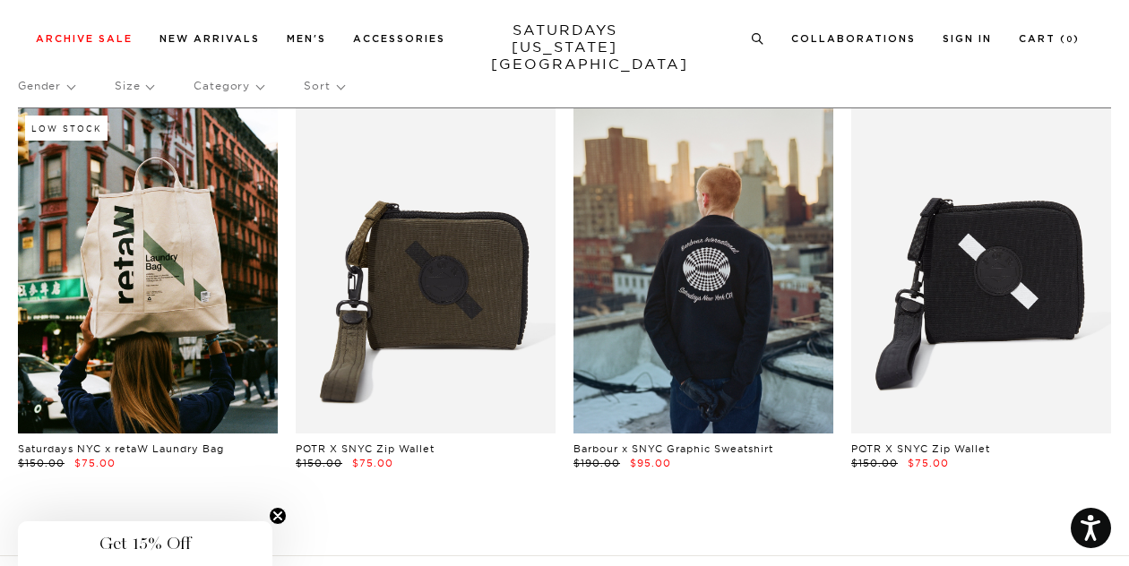
click at [169, 248] on link at bounding box center [148, 270] width 260 height 325
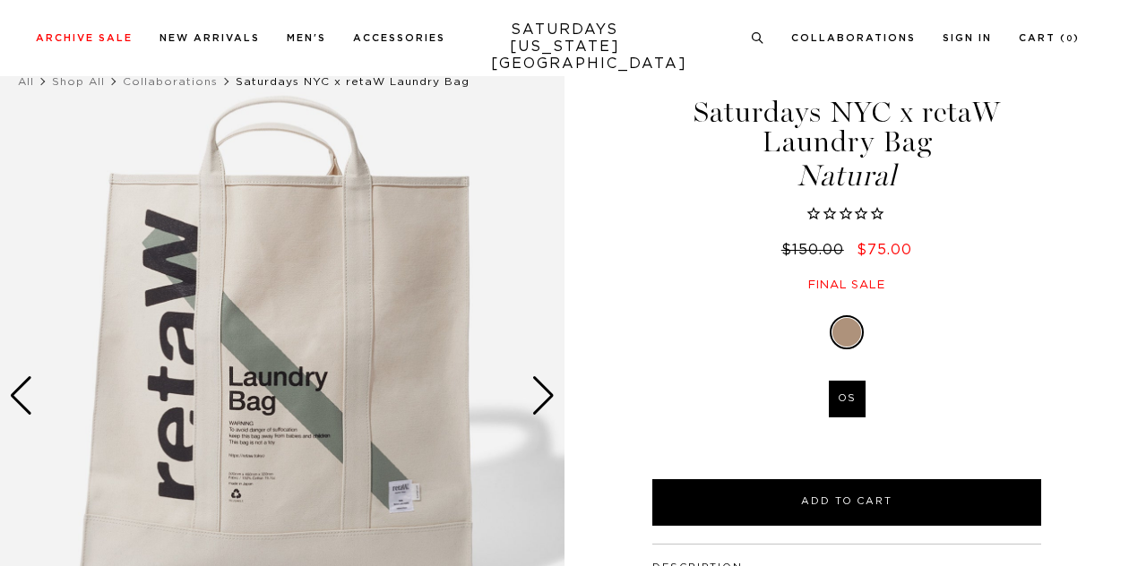
scroll to position [47, 0]
click at [554, 399] on div "Next slide" at bounding box center [543, 395] width 24 height 39
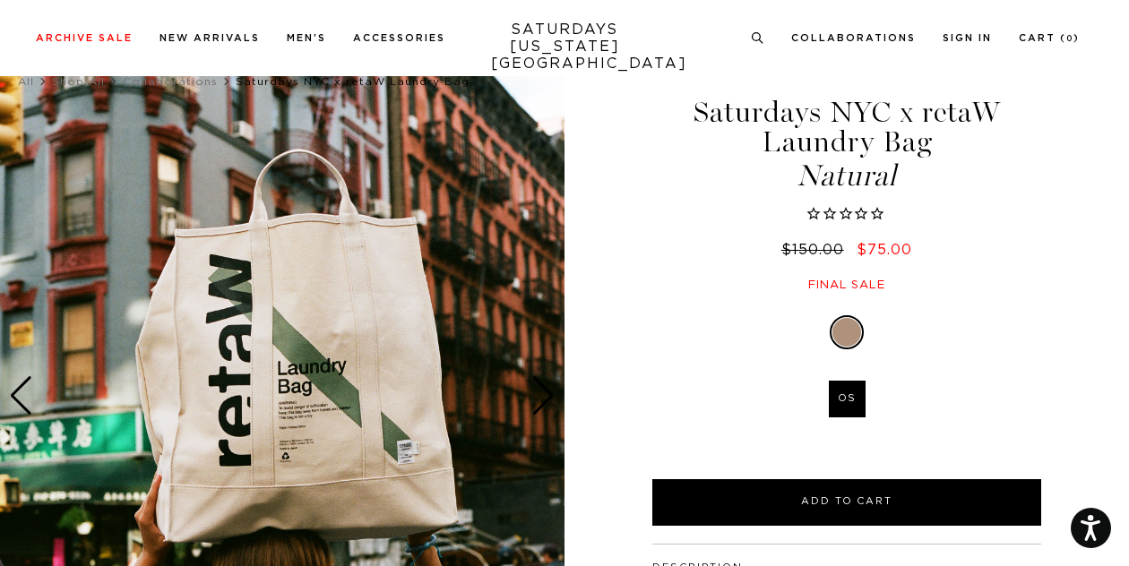
click at [554, 399] on div "Next slide" at bounding box center [543, 395] width 24 height 39
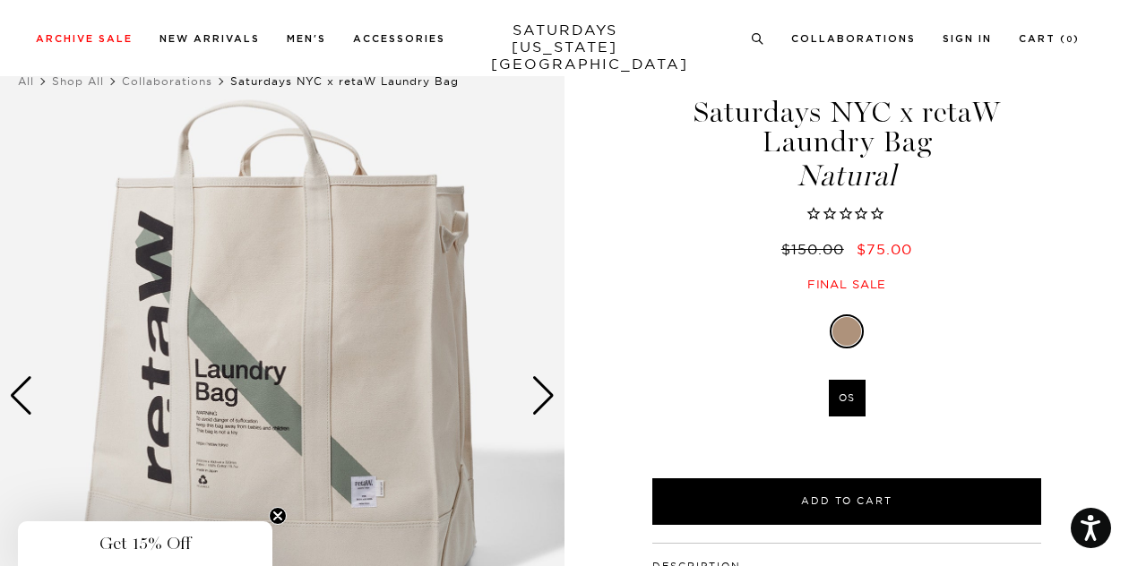
click at [554, 399] on div "Next slide" at bounding box center [543, 395] width 24 height 39
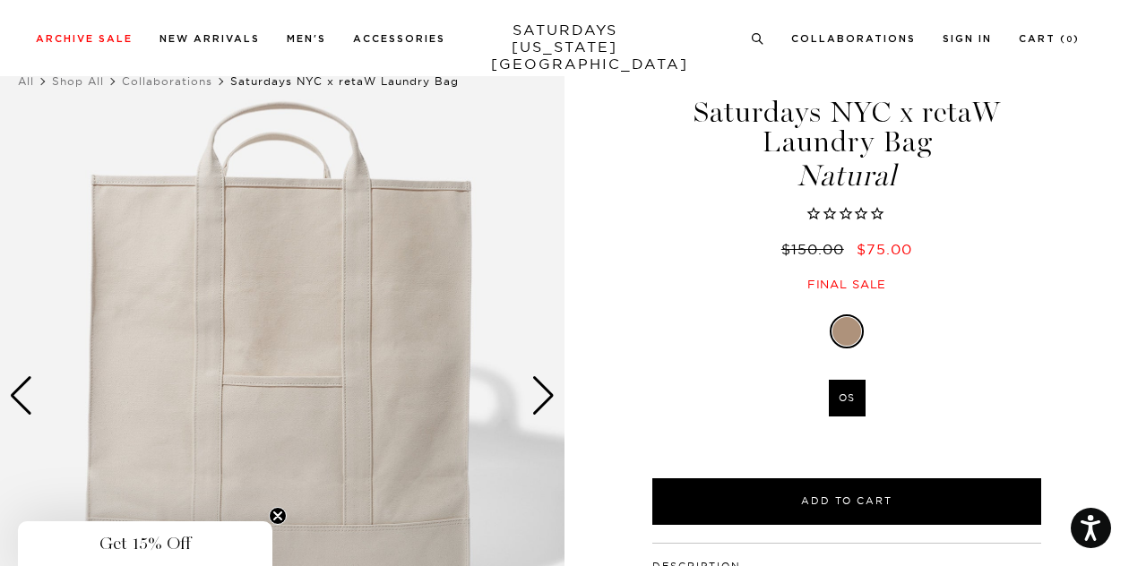
click at [554, 399] on div "Next slide" at bounding box center [543, 395] width 24 height 39
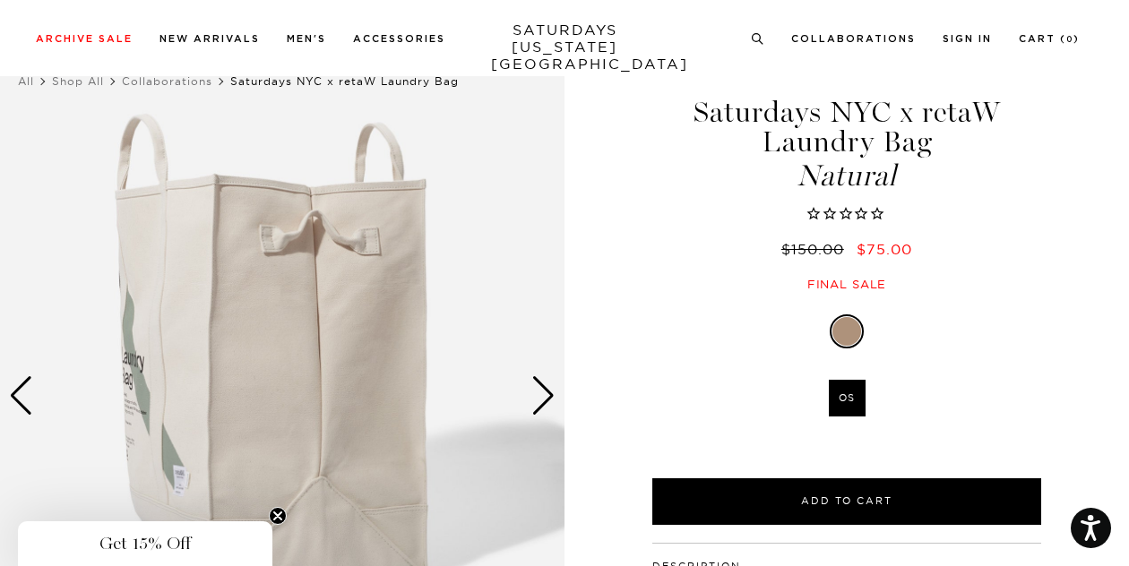
click at [554, 399] on div "Next slide" at bounding box center [543, 395] width 24 height 39
click at [530, 399] on img at bounding box center [282, 396] width 564 height 706
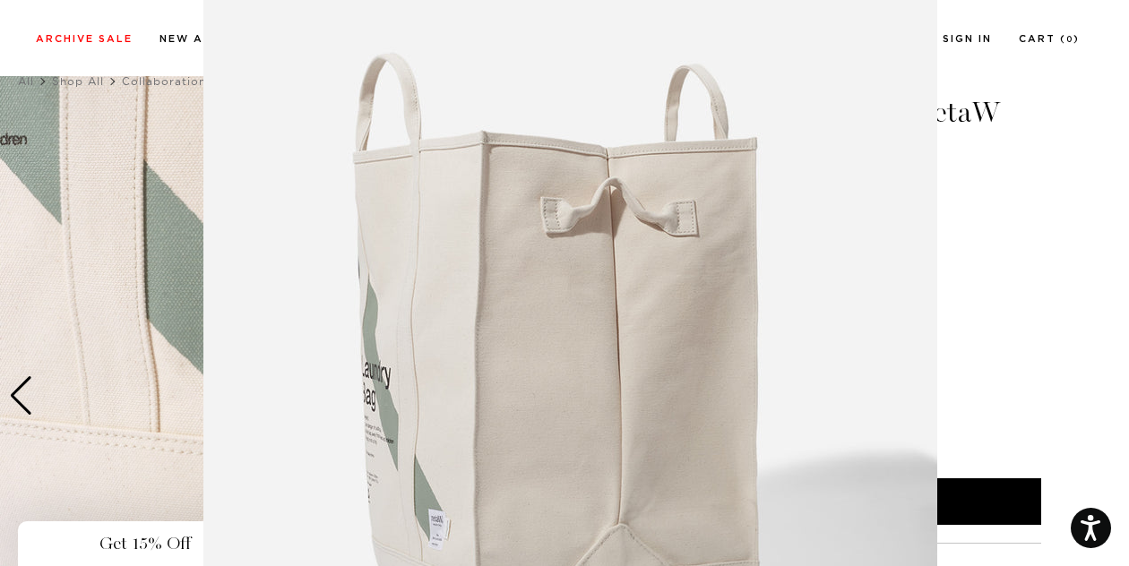
scroll to position [38, 0]
click at [289, 55] on img at bounding box center [570, 420] width 734 height 917
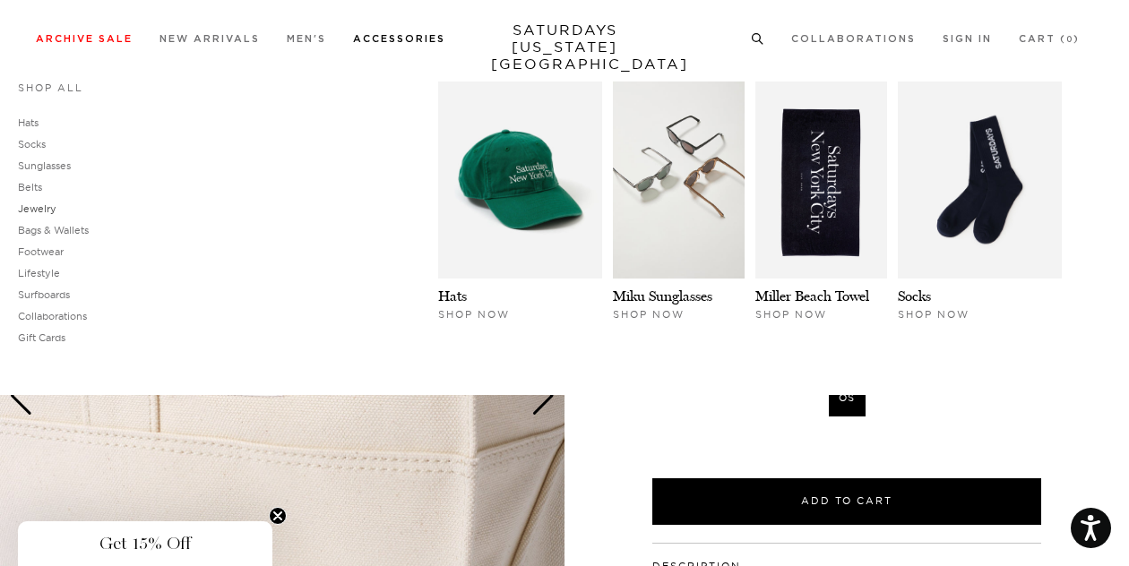
click at [37, 209] on link "Jewelry" at bounding box center [37, 208] width 39 height 13
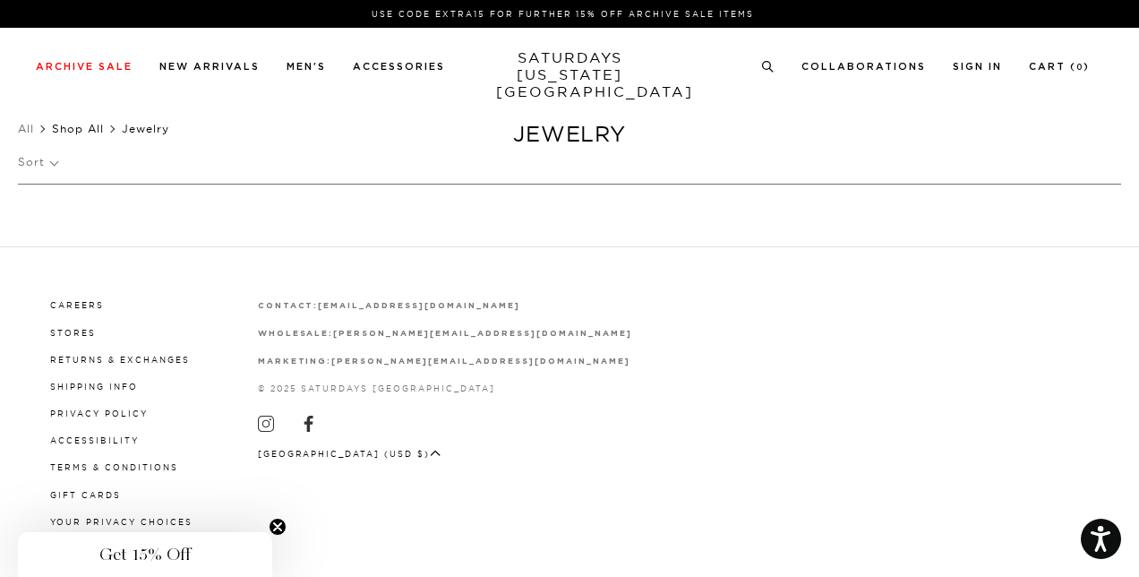
click at [88, 129] on link "Shop All" at bounding box center [78, 128] width 52 height 13
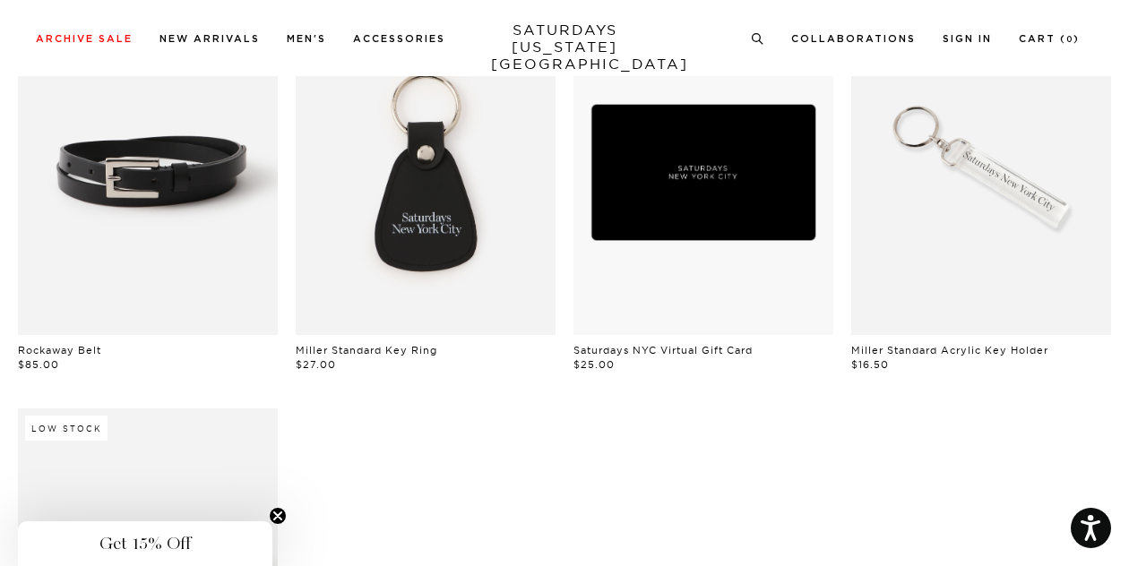
scroll to position [14, 0]
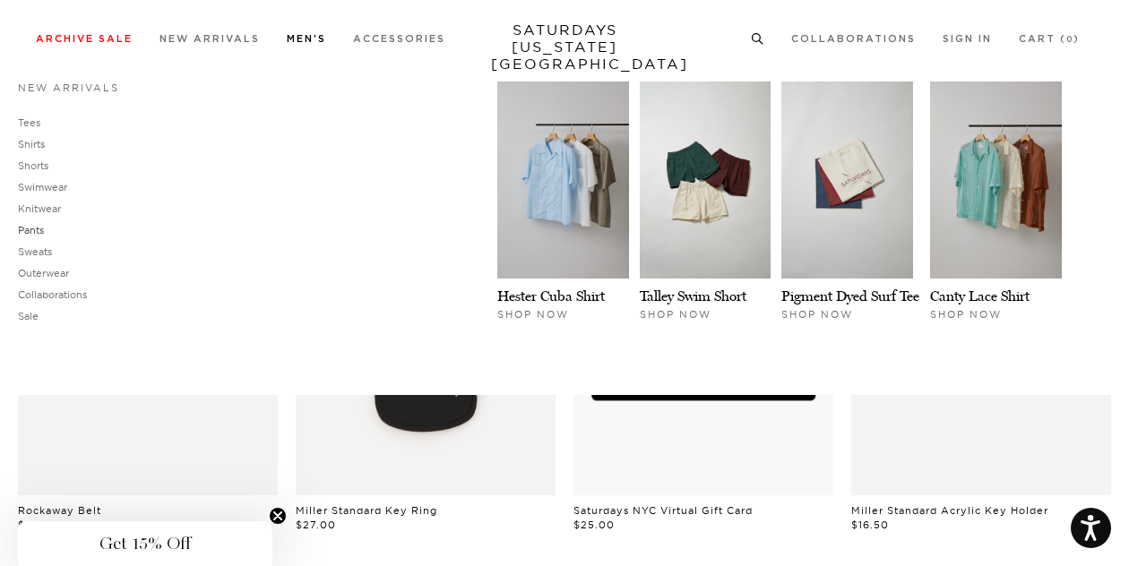
click at [36, 228] on link "Pants" at bounding box center [31, 230] width 26 height 13
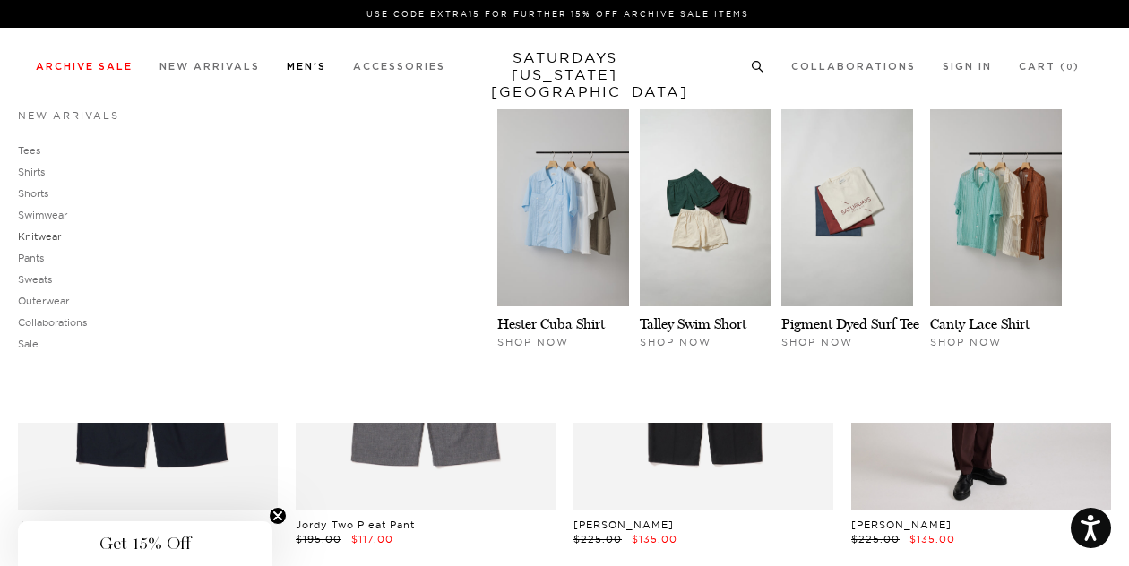
click at [52, 235] on link "Knitwear" at bounding box center [39, 236] width 43 height 13
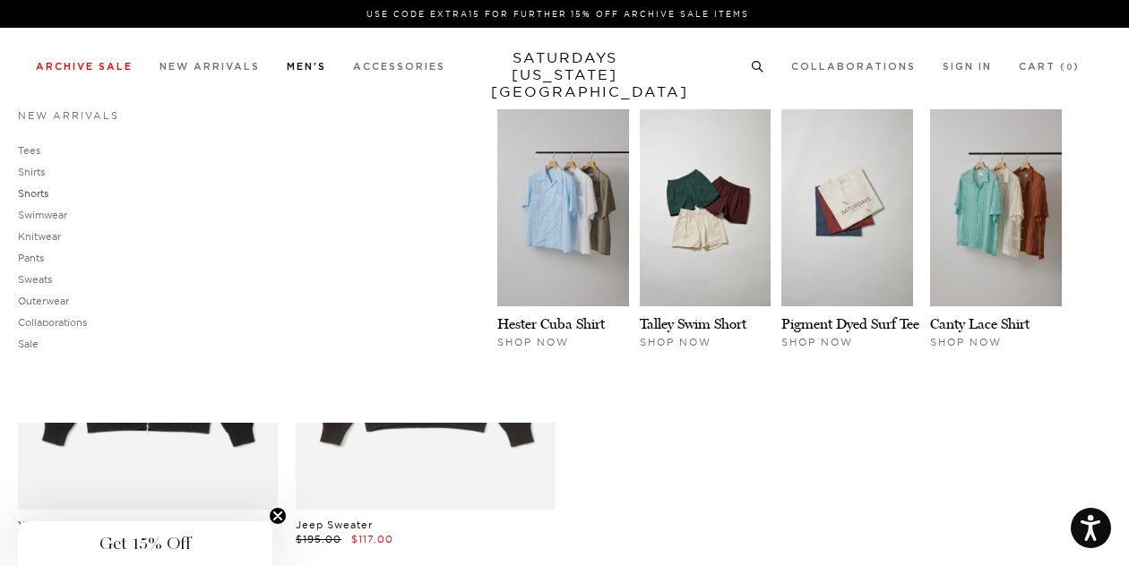
click at [38, 200] on link "Shorts" at bounding box center [33, 193] width 30 height 13
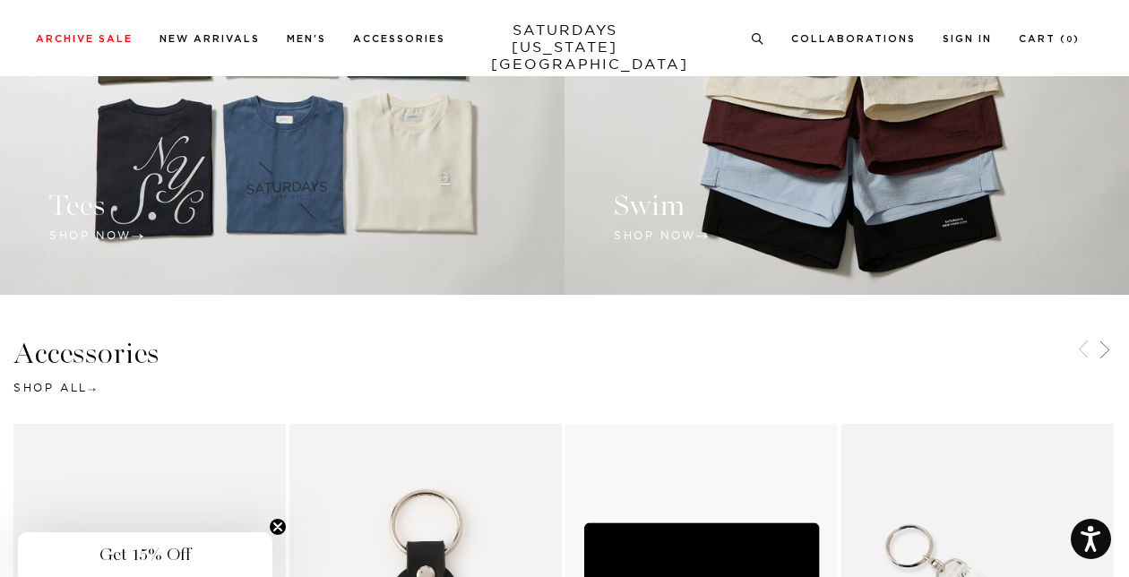
scroll to position [1550, 0]
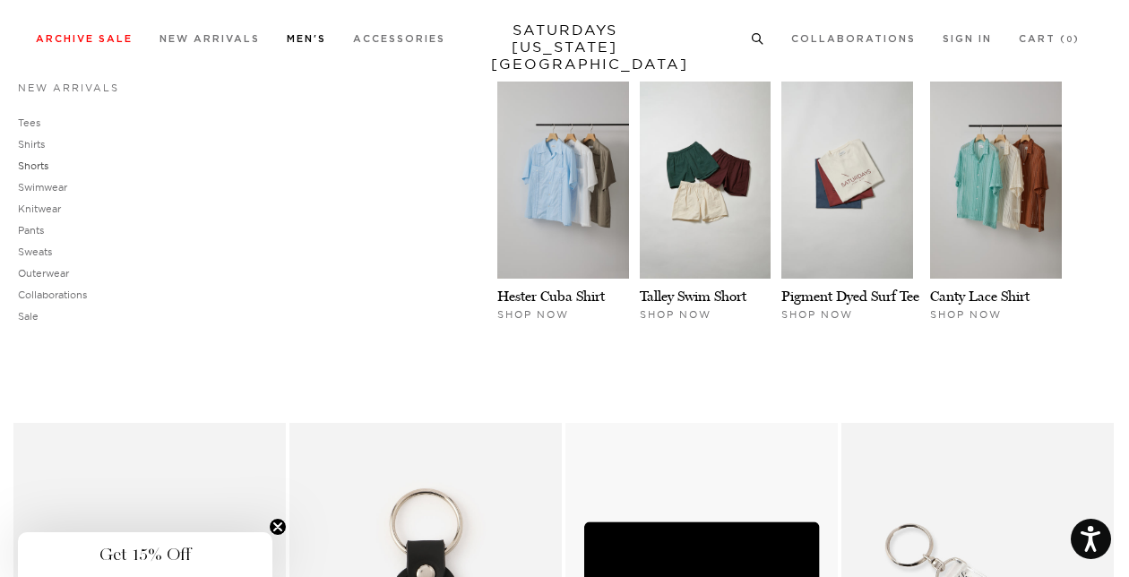
click at [42, 168] on link "Shorts" at bounding box center [33, 165] width 30 height 13
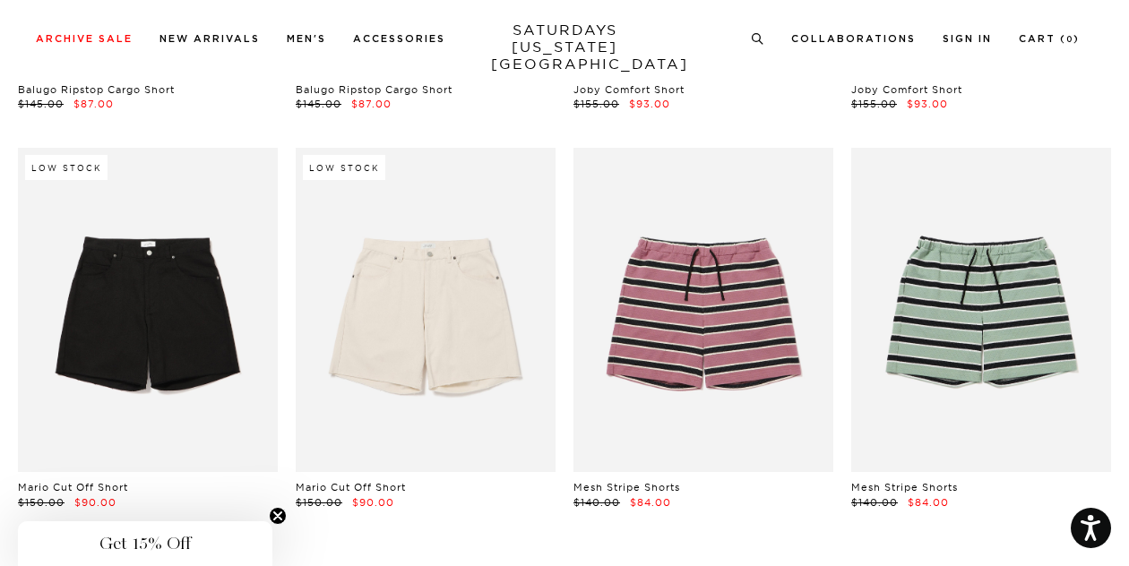
scroll to position [436, 0]
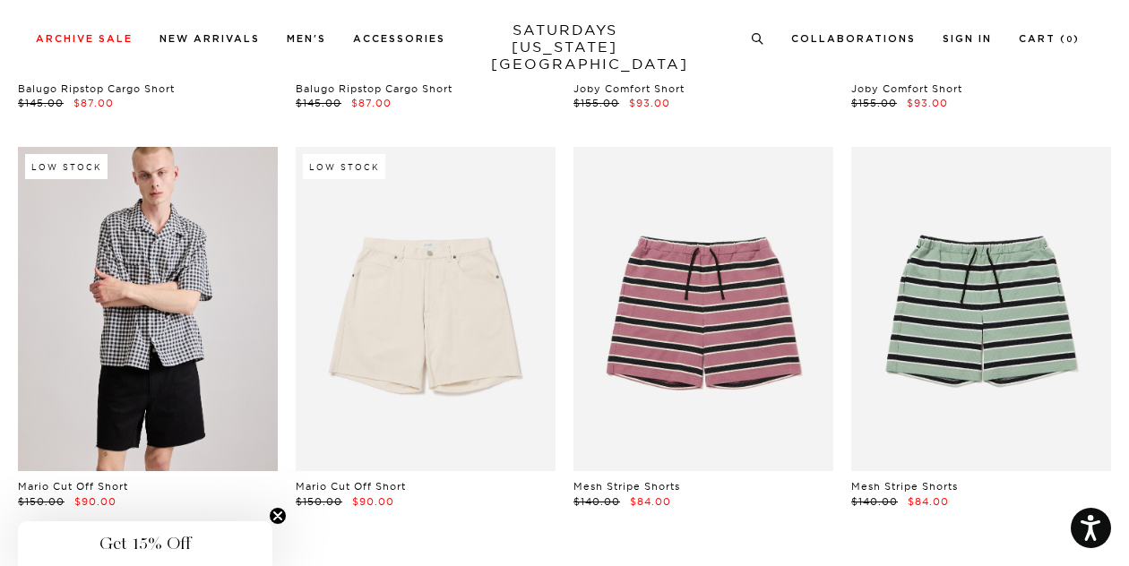
click at [166, 422] on link at bounding box center [148, 309] width 260 height 325
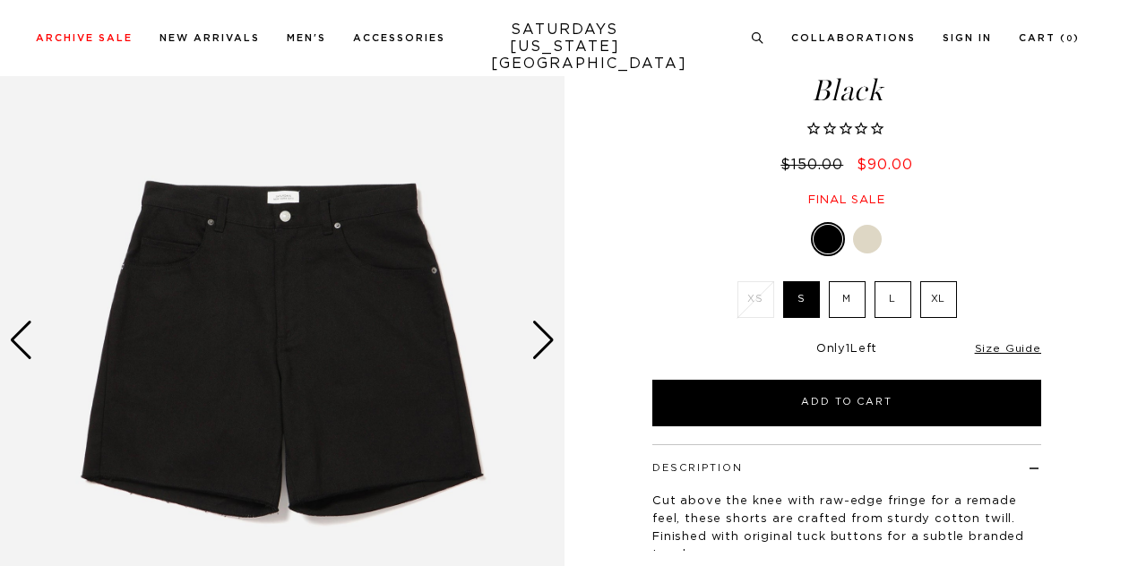
scroll to position [104, 0]
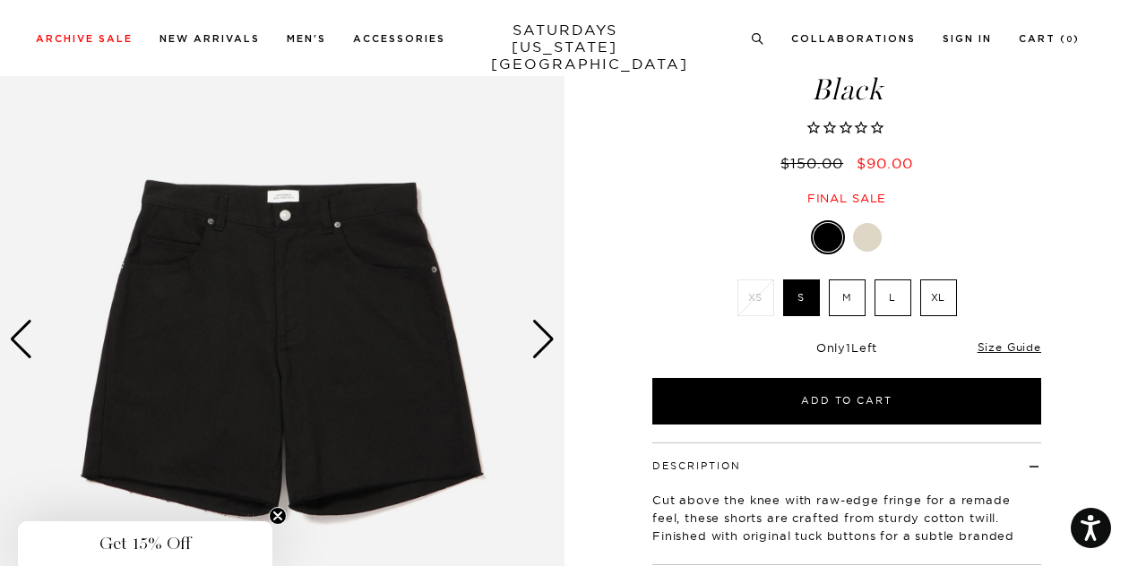
click at [535, 356] on div "Next slide" at bounding box center [543, 339] width 24 height 39
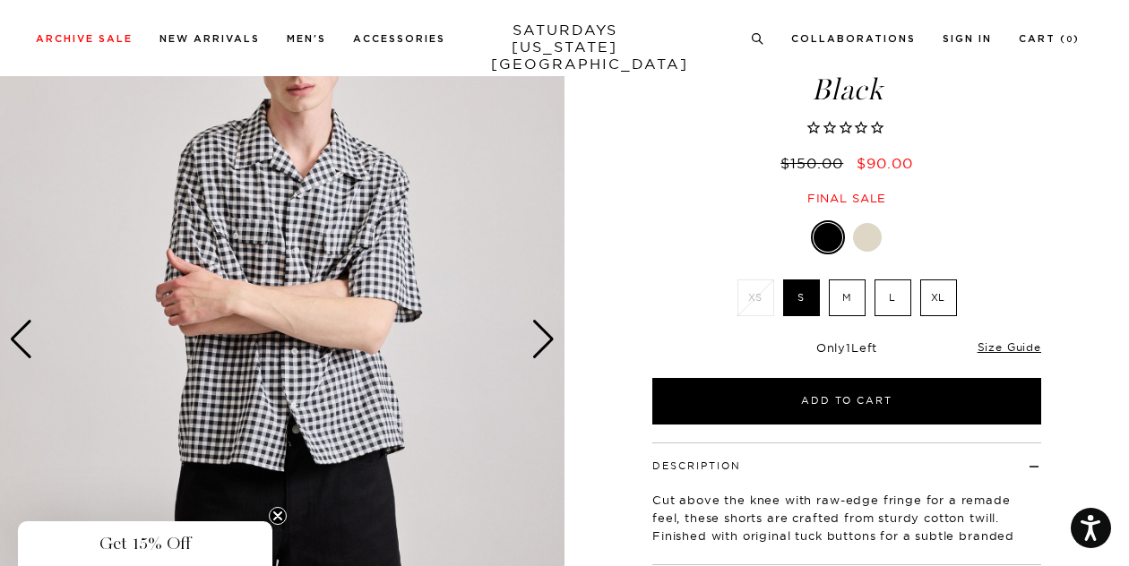
click at [535, 356] on div "Next slide" at bounding box center [543, 339] width 24 height 39
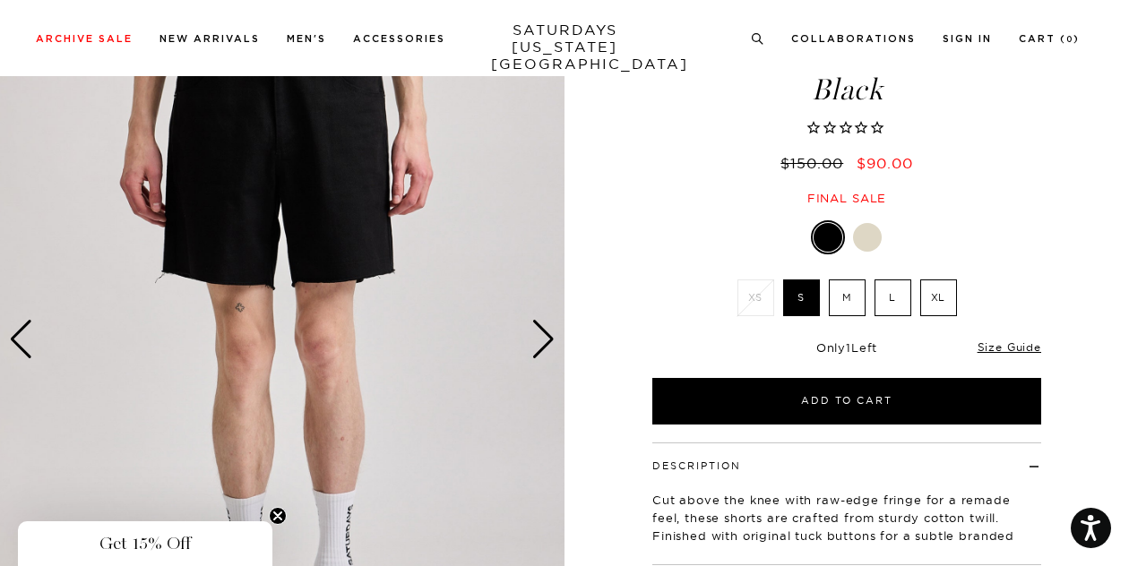
click at [535, 356] on div "Next slide" at bounding box center [543, 339] width 24 height 39
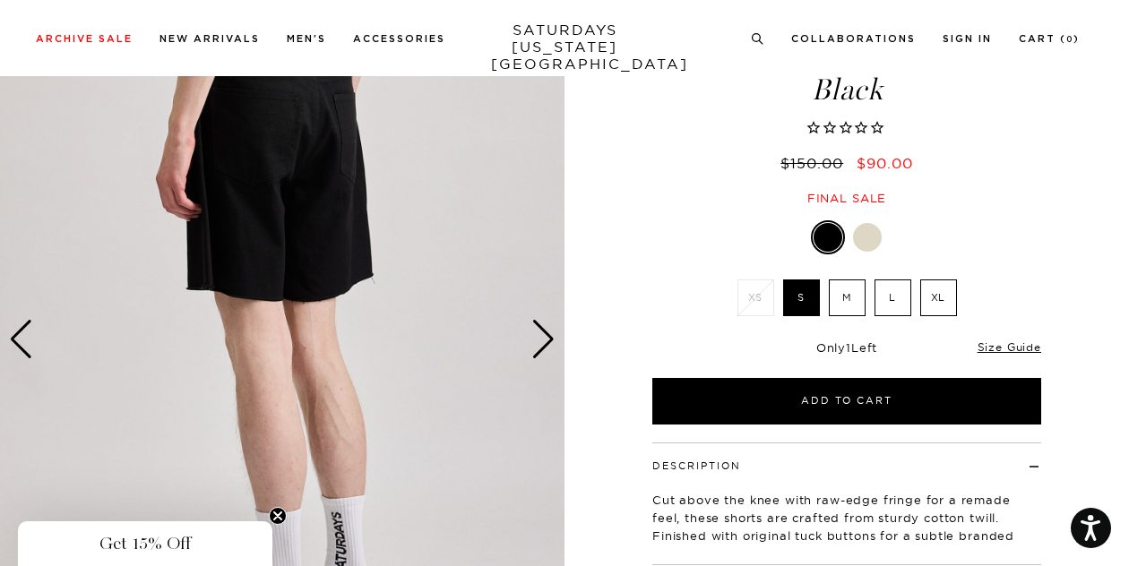
click at [535, 356] on div "Next slide" at bounding box center [543, 339] width 24 height 39
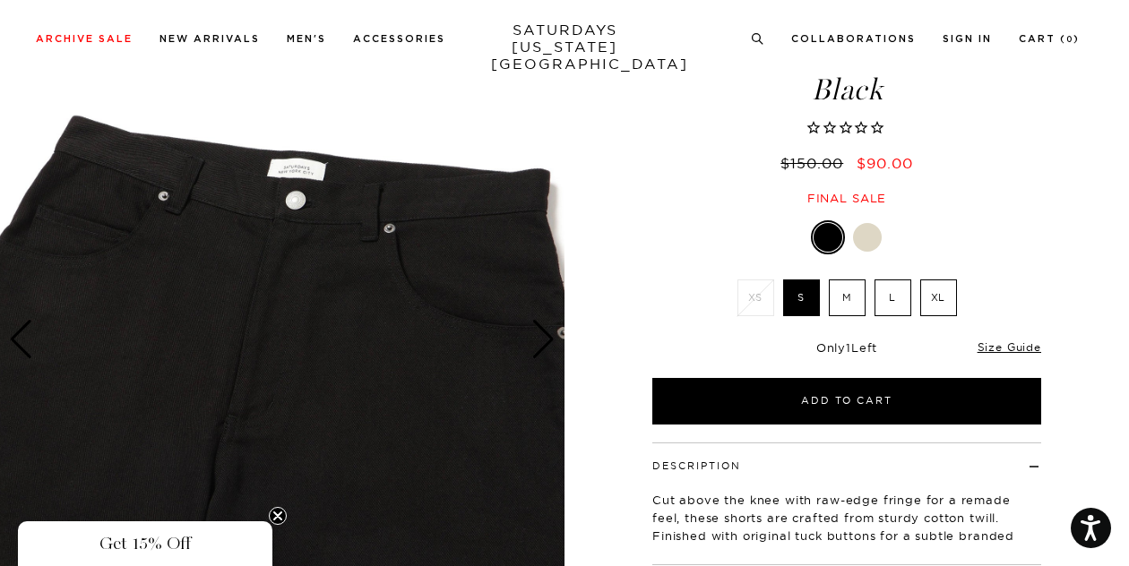
click at [535, 356] on div "Next slide" at bounding box center [543, 339] width 24 height 39
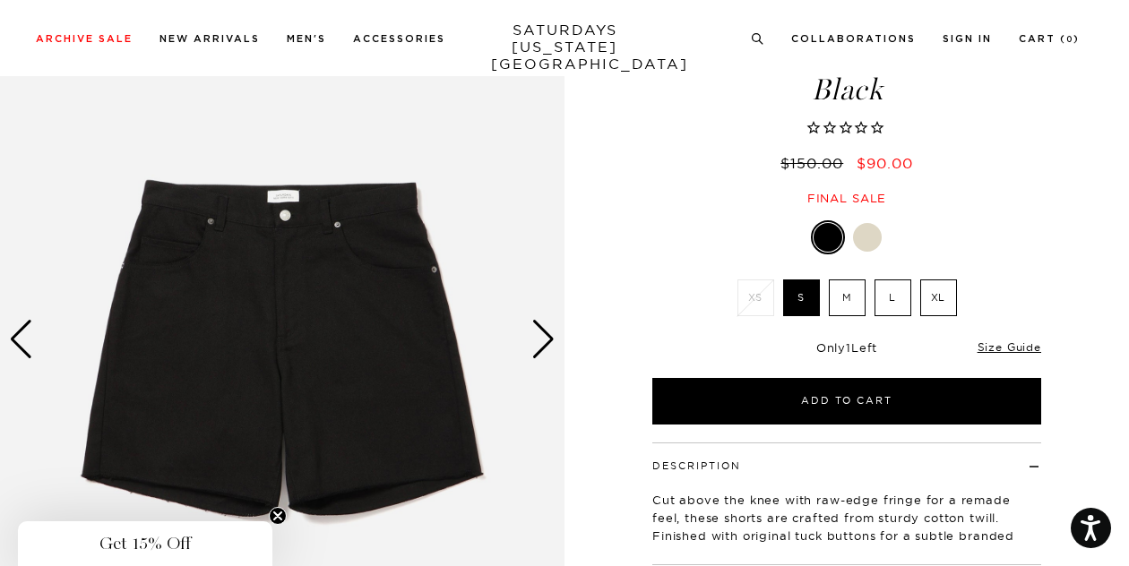
click at [535, 356] on div "Next slide" at bounding box center [543, 339] width 24 height 39
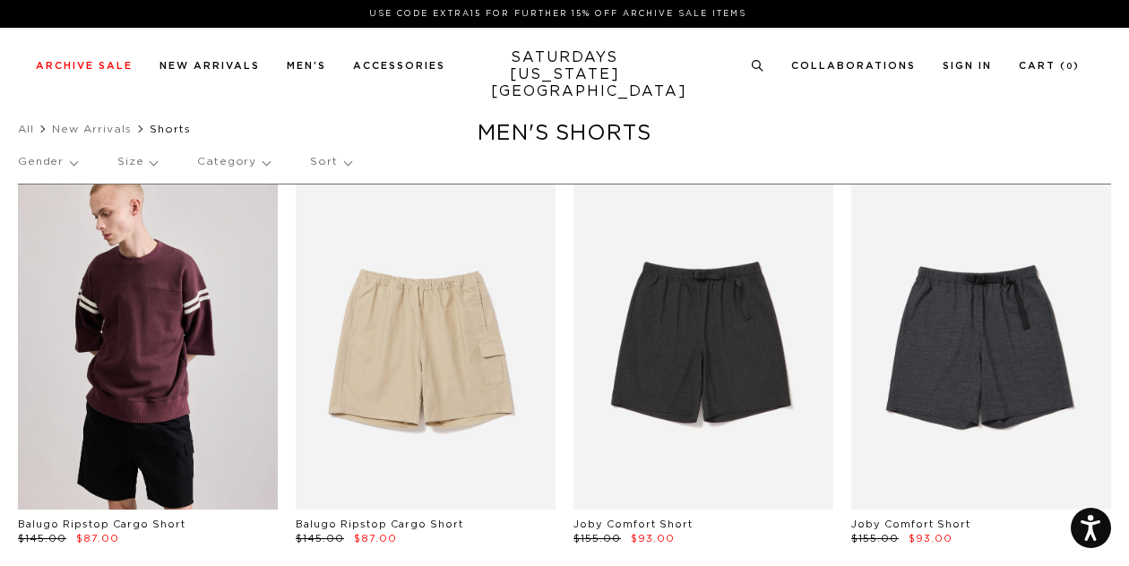
click at [160, 262] on link at bounding box center [148, 347] width 260 height 325
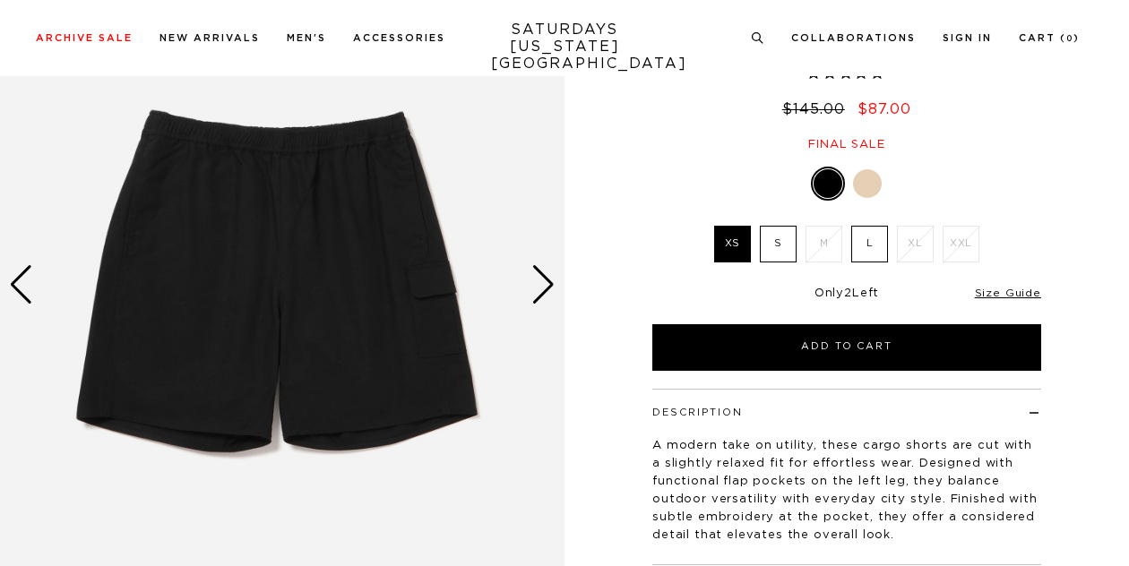
scroll to position [159, 0]
click at [542, 276] on div "Next slide" at bounding box center [543, 284] width 24 height 39
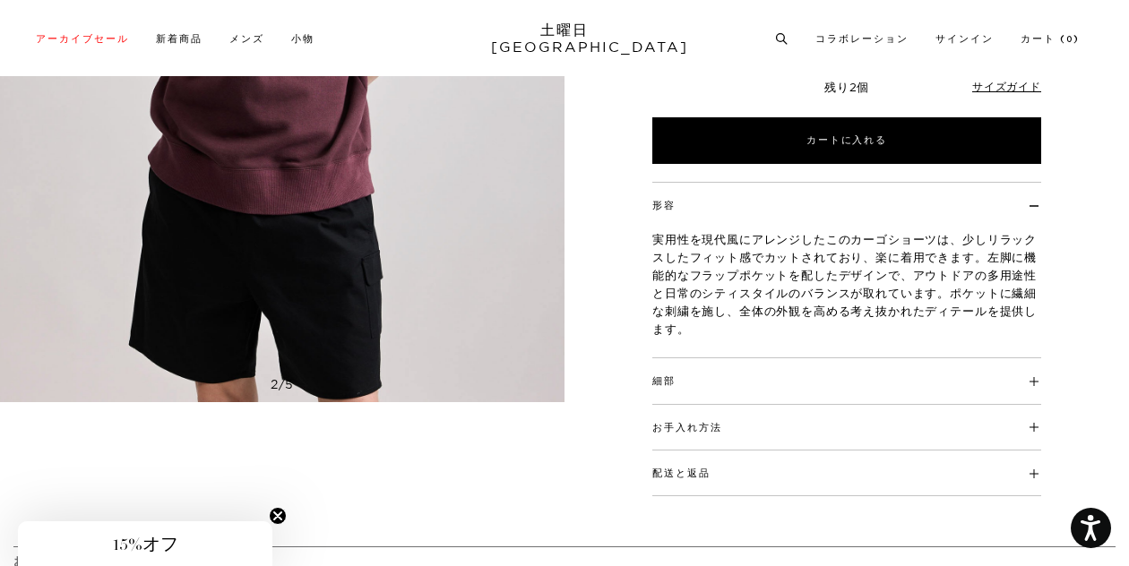
scroll to position [400, 0]
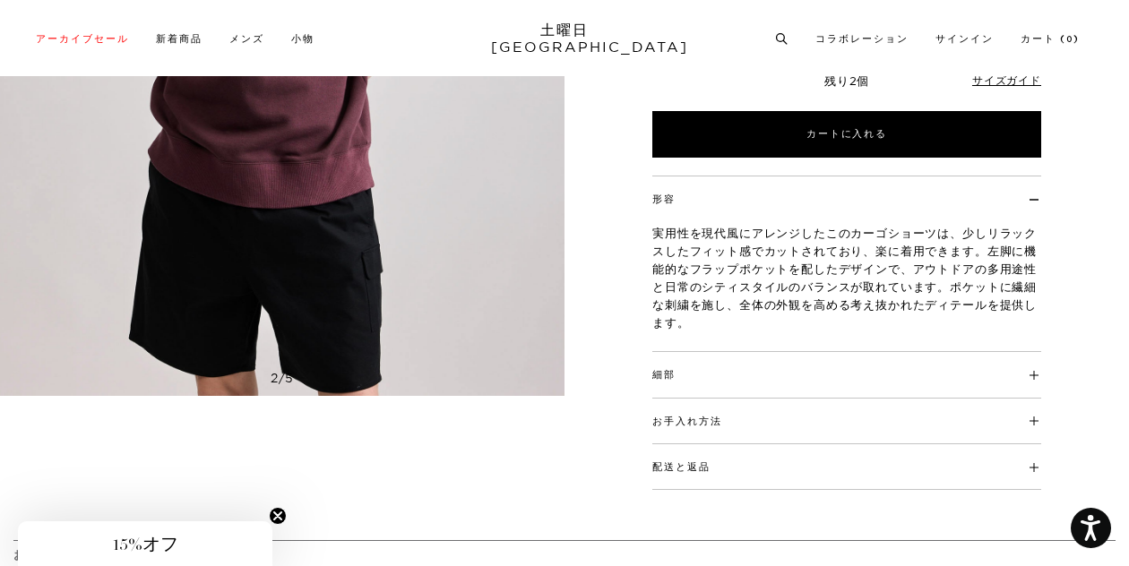
click at [884, 376] on h4 "細部" at bounding box center [846, 367] width 389 height 30
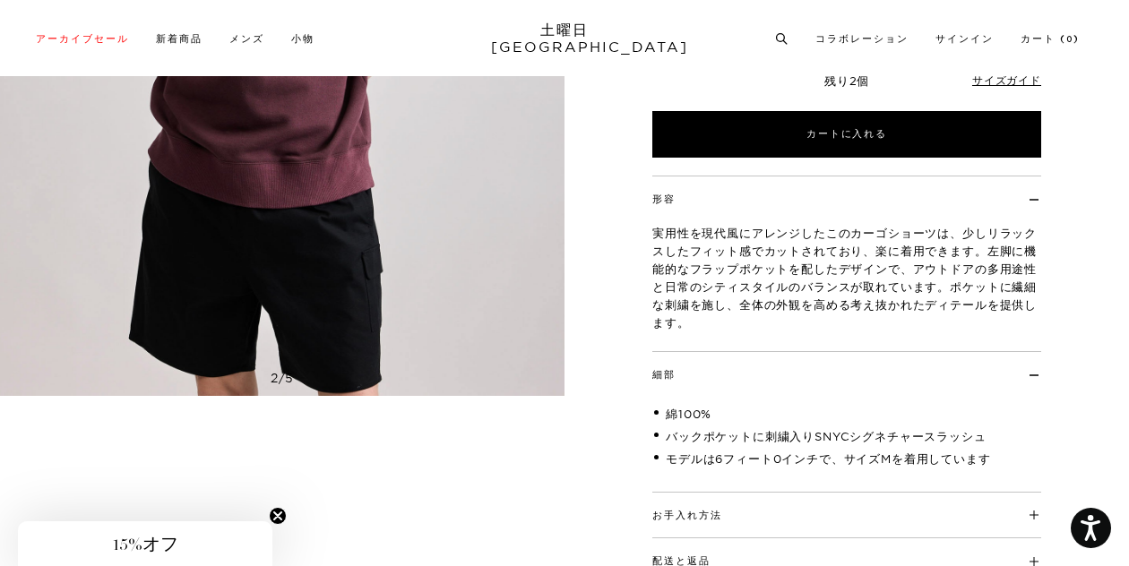
scroll to position [482, 0]
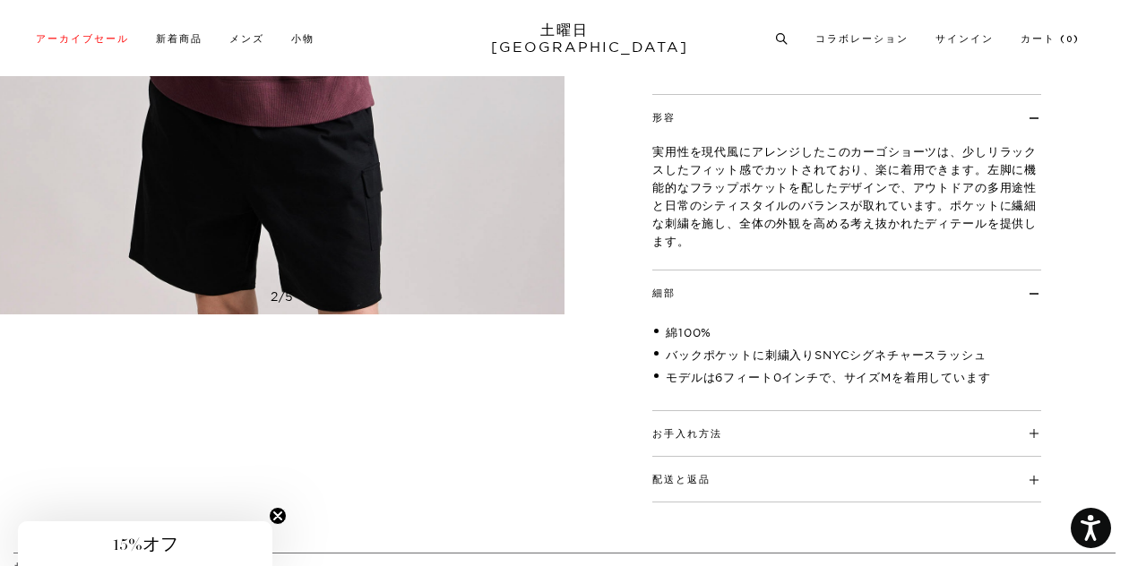
click at [857, 428] on h4 "お手入れ方法" at bounding box center [846, 426] width 389 height 30
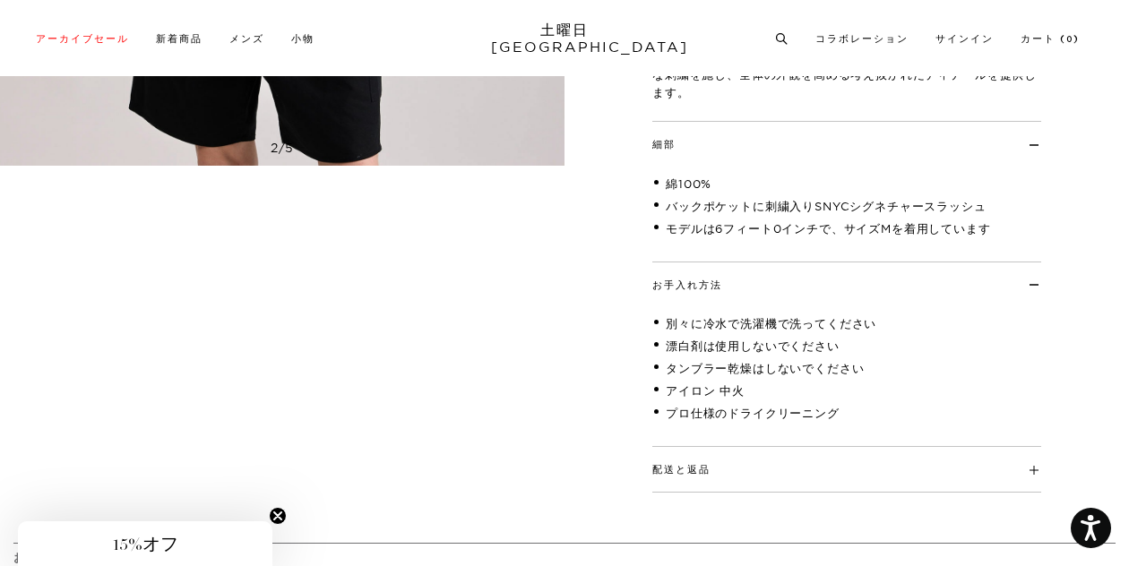
scroll to position [630, 0]
click at [828, 480] on div "配送と返品 150 ドル以上のご注文で隣接する 48 州への送料無料、配達後 14 日以内であればすべての定価商品の返品が可能です。海外からの注文およびセール…" at bounding box center [846, 471] width 389 height 46
click at [827, 471] on h4 "配送と返品" at bounding box center [846, 463] width 389 height 30
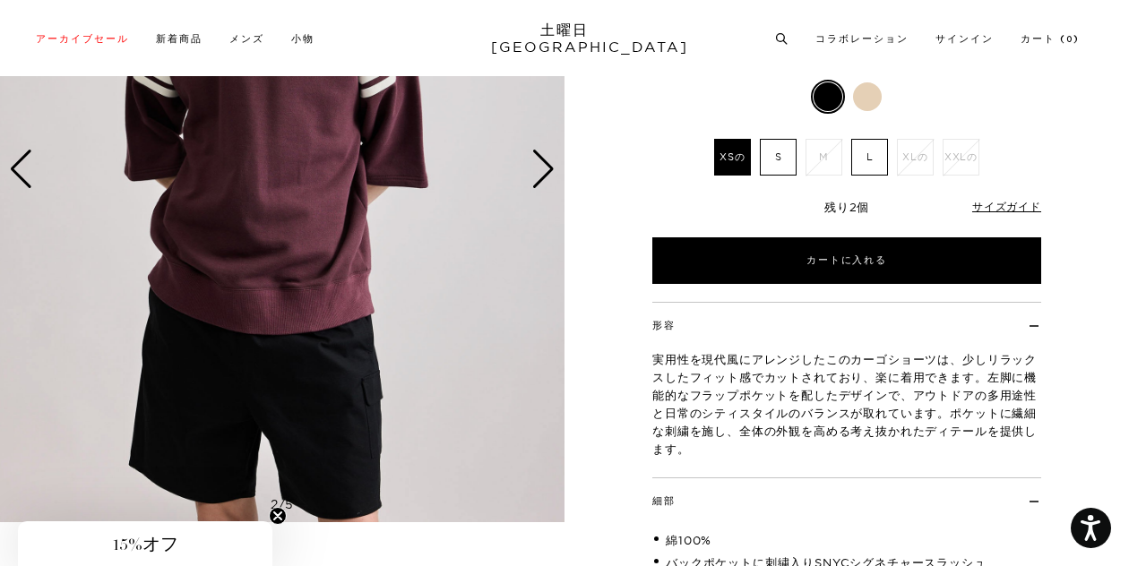
scroll to position [257, 0]
